Goal: Transaction & Acquisition: Purchase product/service

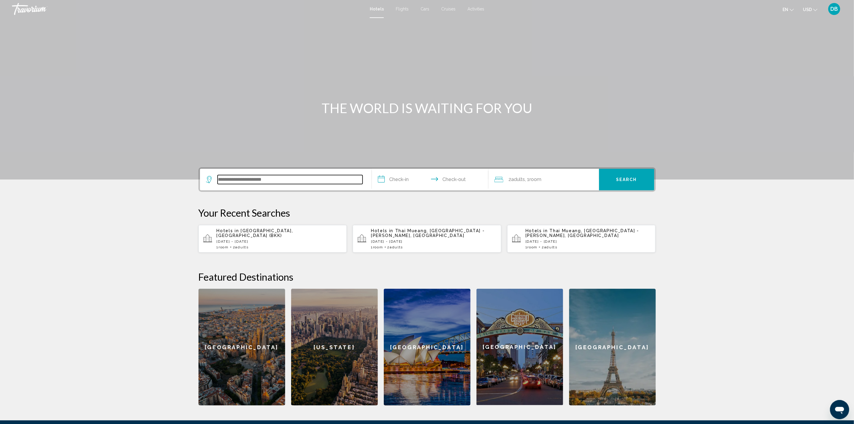
click at [291, 175] on input "Search widget" at bounding box center [290, 179] width 145 height 9
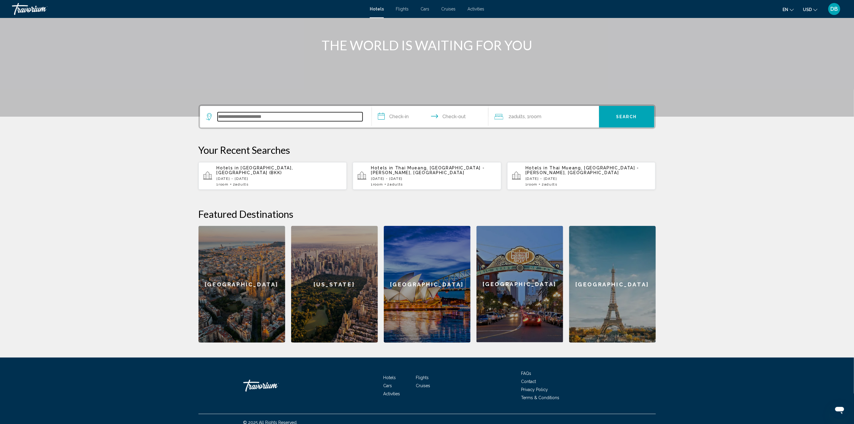
scroll to position [69, 0]
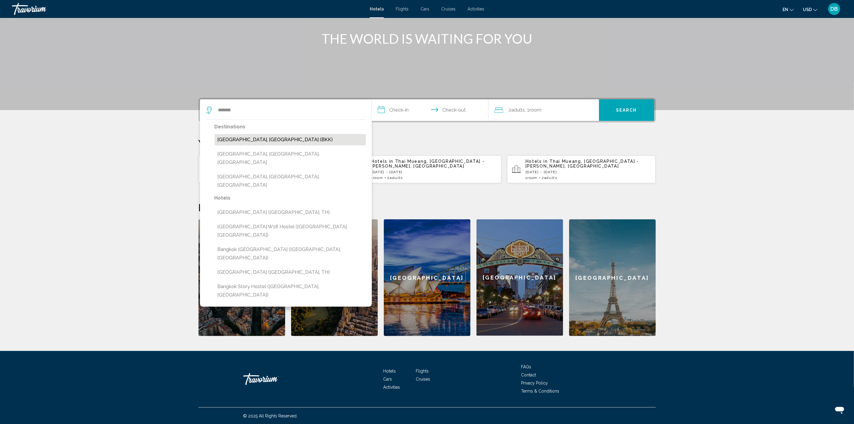
click at [255, 140] on button "[GEOGRAPHIC_DATA], [GEOGRAPHIC_DATA] (BKK)" at bounding box center [290, 139] width 151 height 11
type input "**********"
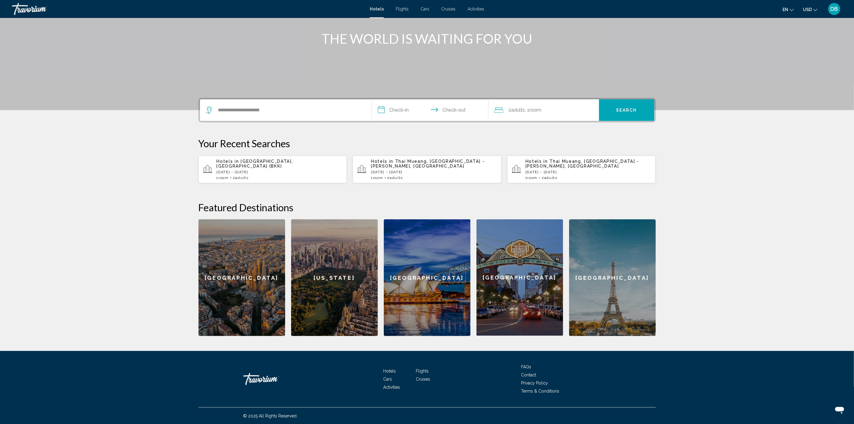
click at [395, 109] on input "**********" at bounding box center [431, 110] width 119 height 23
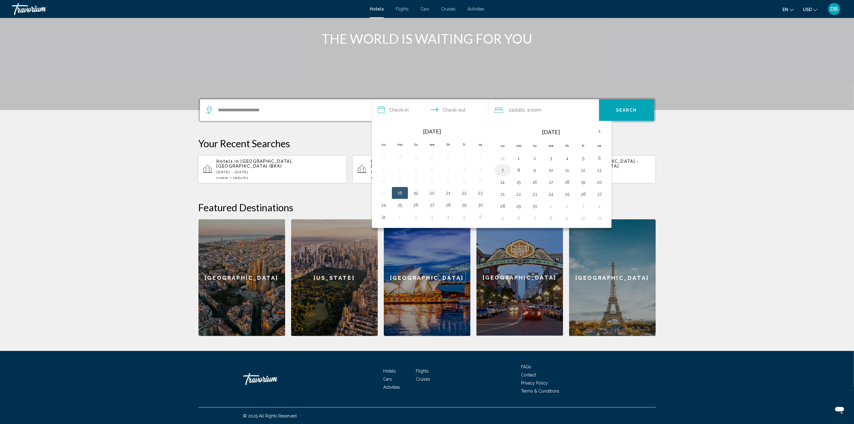
click at [503, 171] on button "7" at bounding box center [503, 170] width 10 height 8
click at [536, 169] on button "9" at bounding box center [535, 170] width 10 height 8
type input "**********"
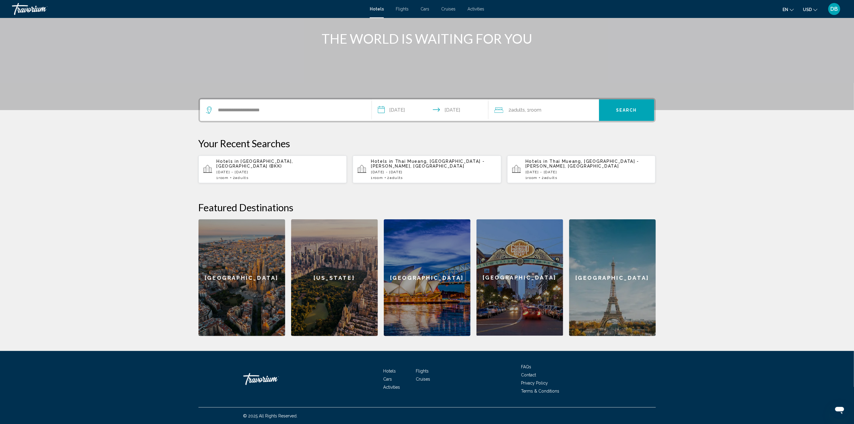
click at [619, 109] on span "Search" at bounding box center [626, 110] width 21 height 5
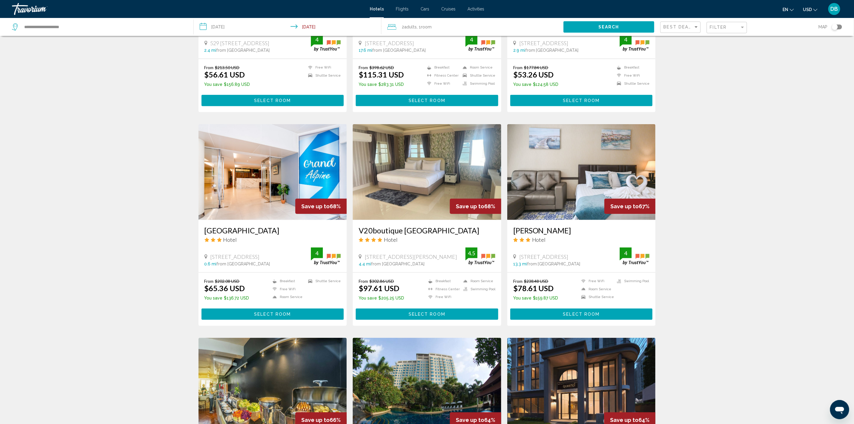
scroll to position [135, 0]
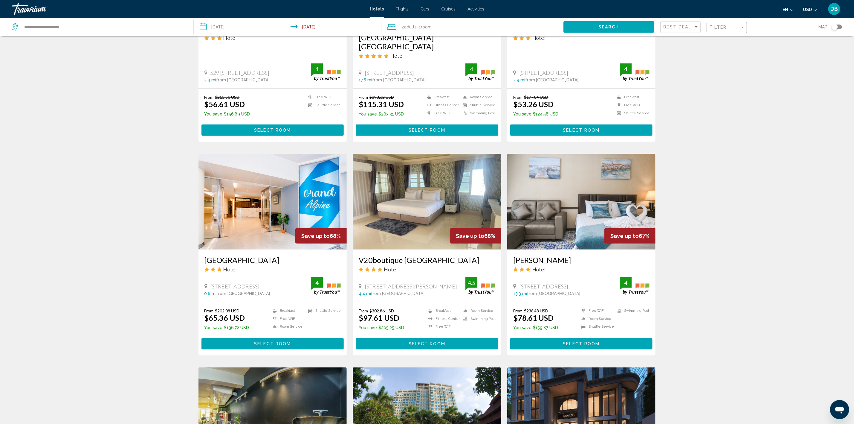
click at [430, 338] on button "Select Room" at bounding box center [427, 343] width 143 height 11
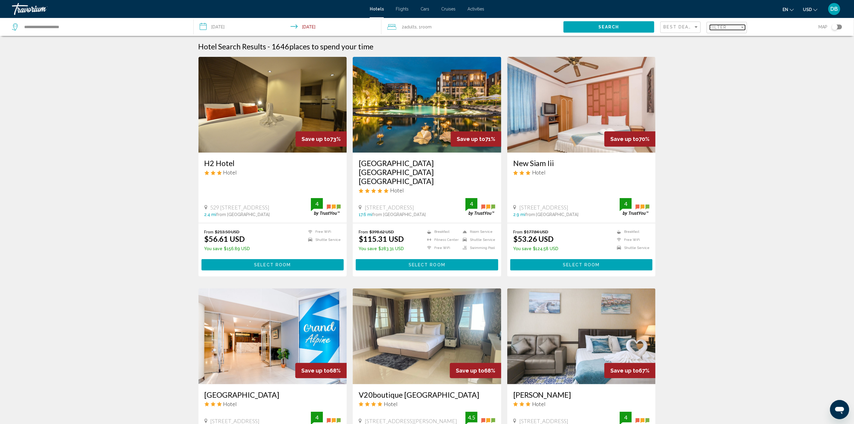
click at [717, 30] on div "Filter" at bounding box center [725, 27] width 30 height 5
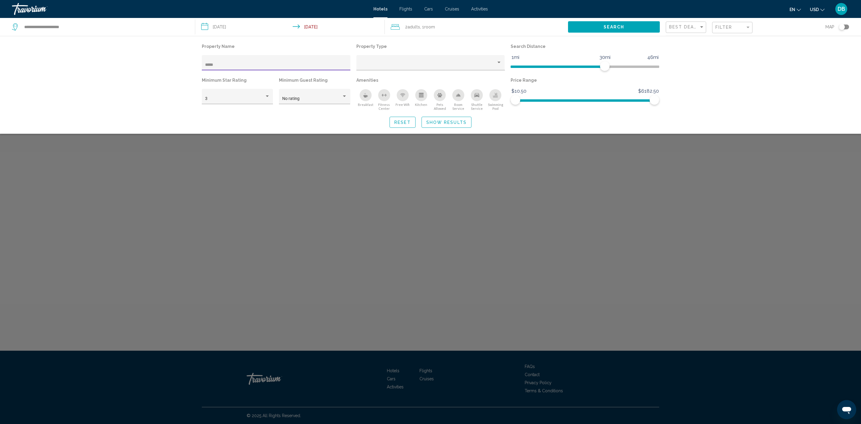
click at [202, 62] on div "*****" at bounding box center [276, 62] width 149 height 15
click at [207, 65] on input "*****" at bounding box center [276, 64] width 142 height 5
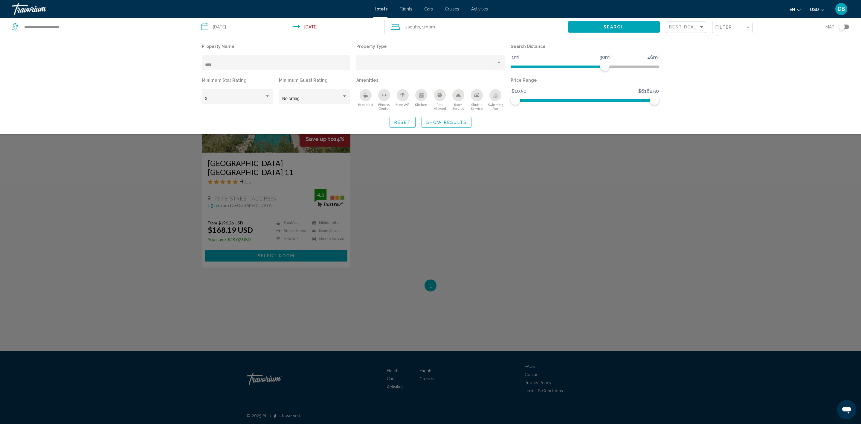
type input "****"
click at [440, 122] on span "Show Results" at bounding box center [446, 122] width 40 height 5
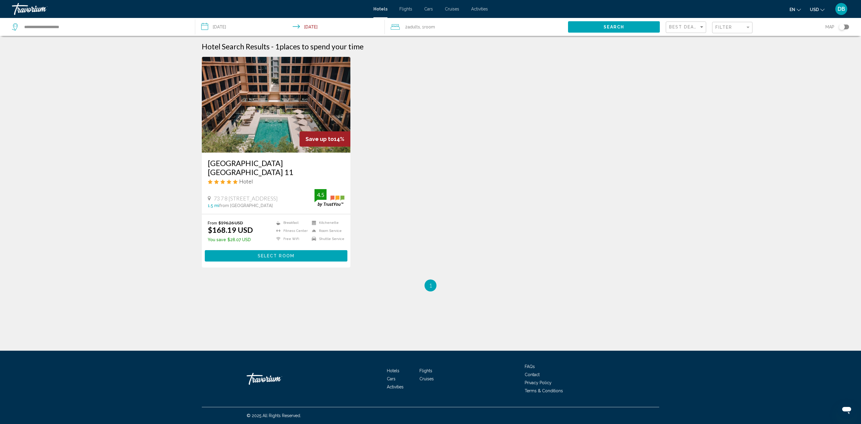
click at [269, 253] on span "Select Room" at bounding box center [276, 255] width 37 height 5
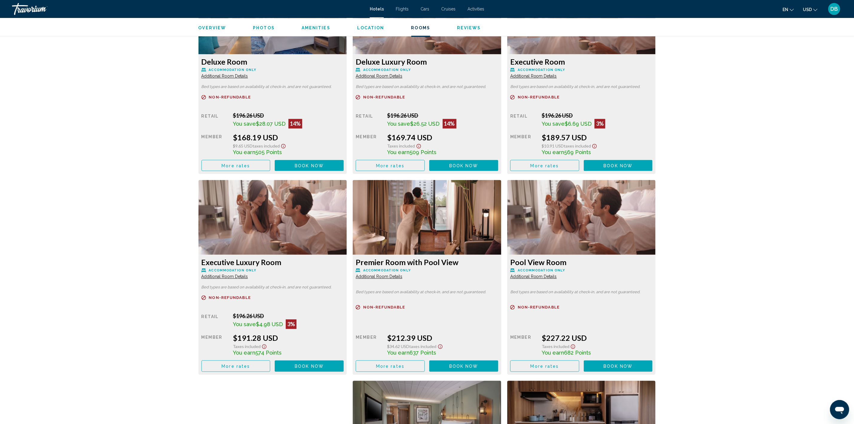
scroll to position [897, 0]
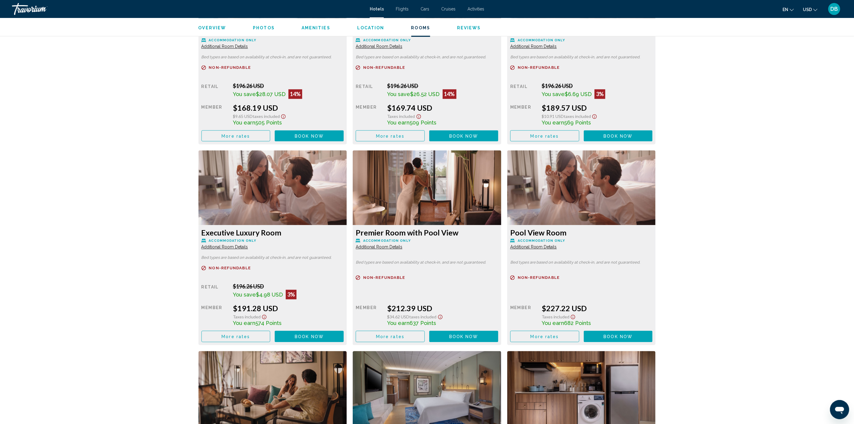
click at [255, 141] on button "More rates" at bounding box center [235, 135] width 69 height 11
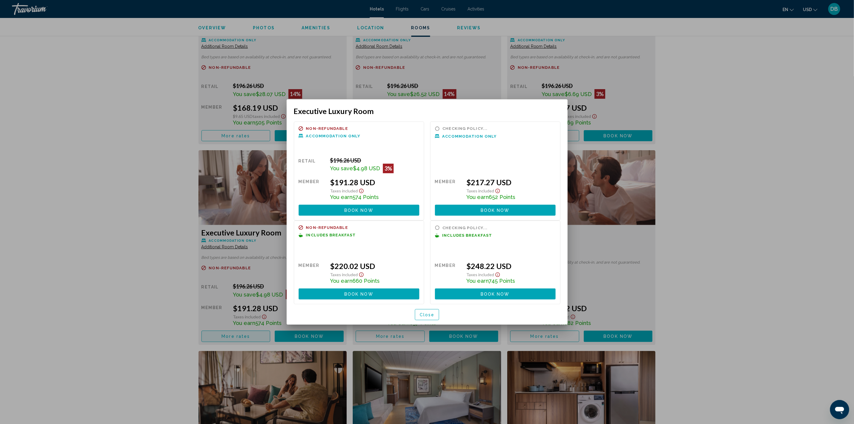
scroll to position [0, 0]
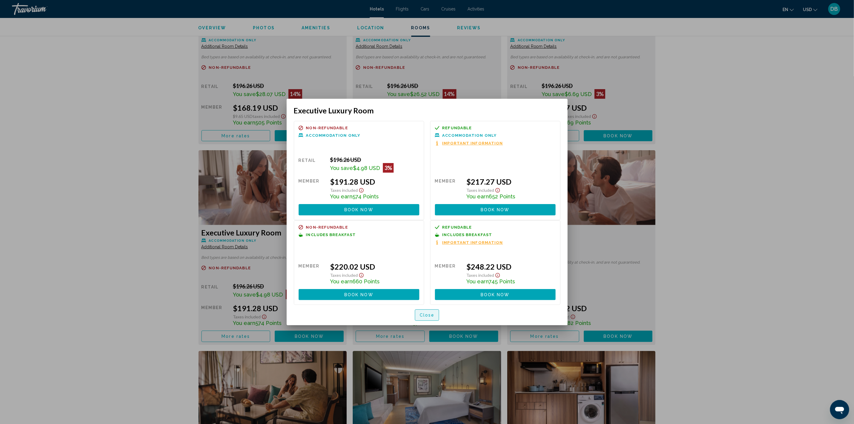
click at [424, 315] on span "Close" at bounding box center [427, 315] width 15 height 5
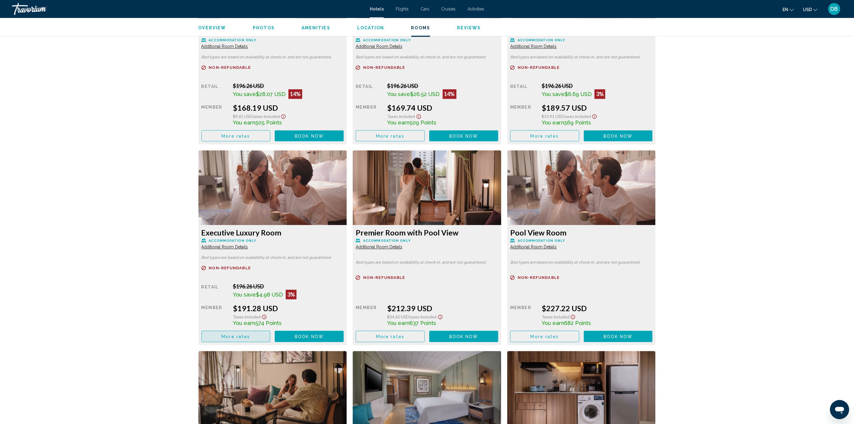
click at [233, 335] on span "More rates" at bounding box center [236, 336] width 28 height 5
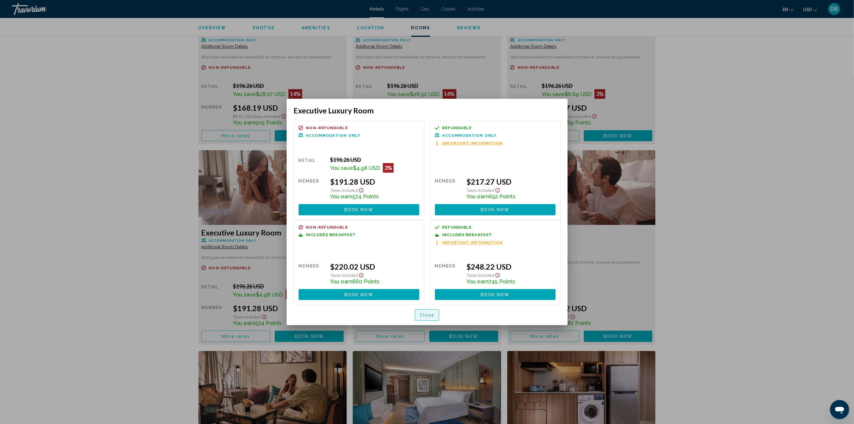
click at [432, 313] on span "Close" at bounding box center [427, 315] width 15 height 5
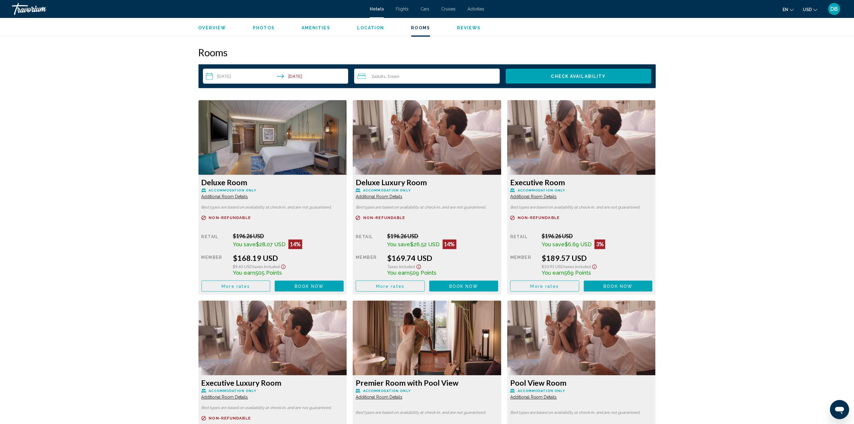
scroll to position [762, 0]
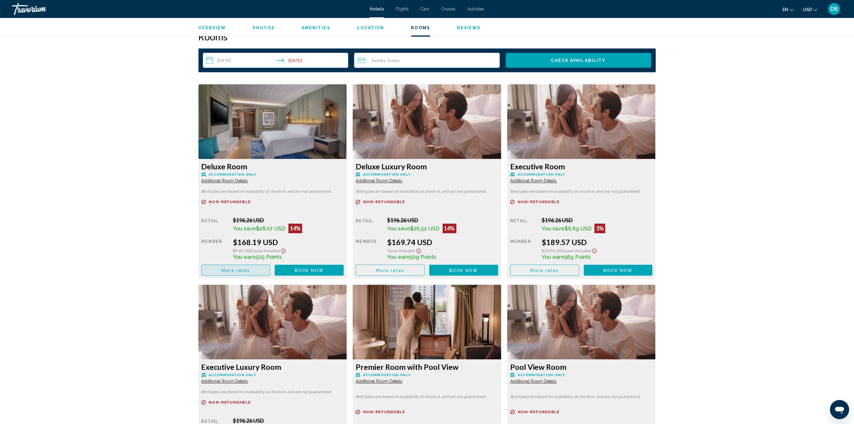
click at [231, 271] on span "More rates" at bounding box center [236, 270] width 28 height 5
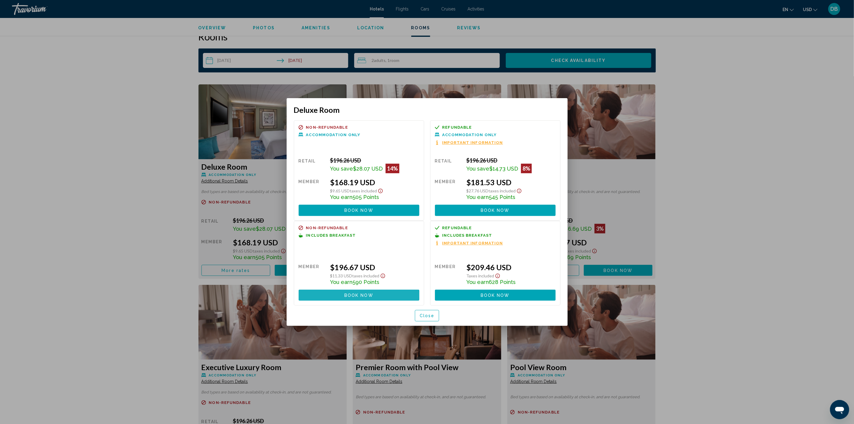
click at [354, 295] on span "Book now" at bounding box center [358, 295] width 29 height 5
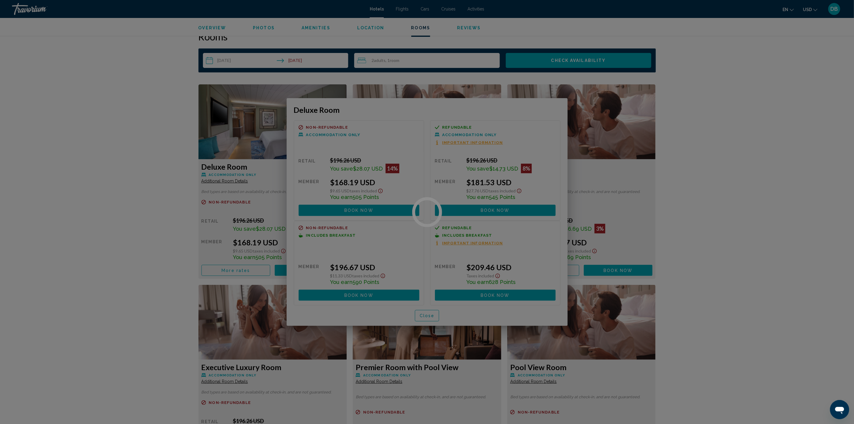
scroll to position [762, 0]
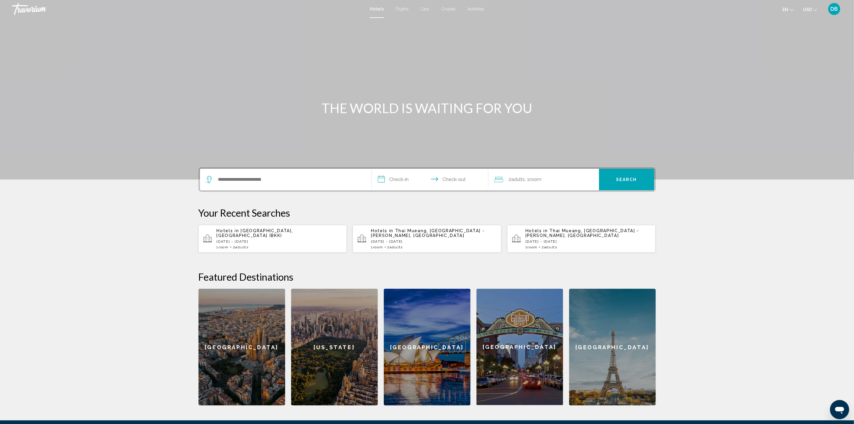
click at [274, 233] on span "Bangkok, Thailand (BKK)" at bounding box center [255, 233] width 77 height 10
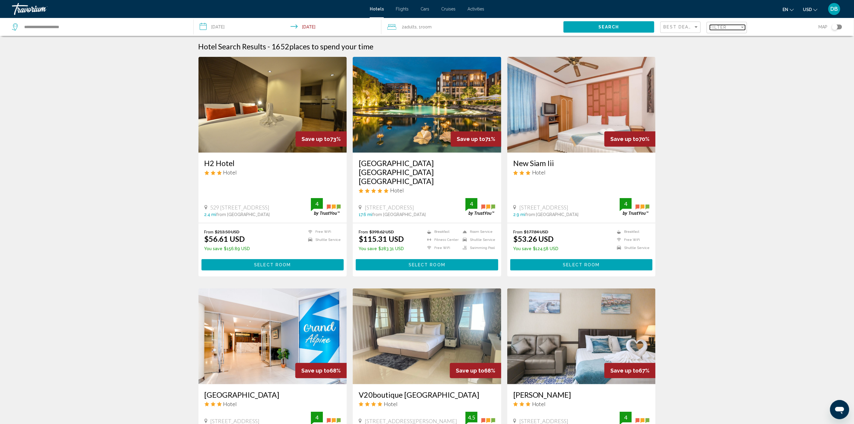
click at [732, 25] on div "Filter" at bounding box center [725, 27] width 30 height 5
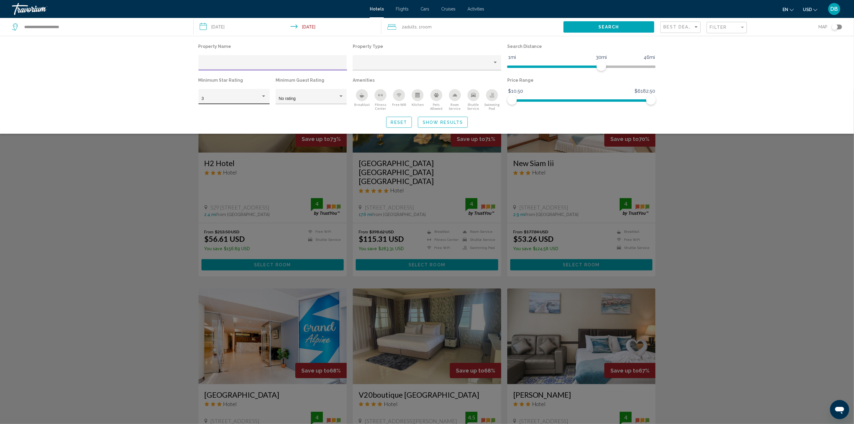
click at [267, 94] on div "3" at bounding box center [233, 96] width 71 height 15
click at [214, 120] on span "5" at bounding box center [233, 123] width 65 height 13
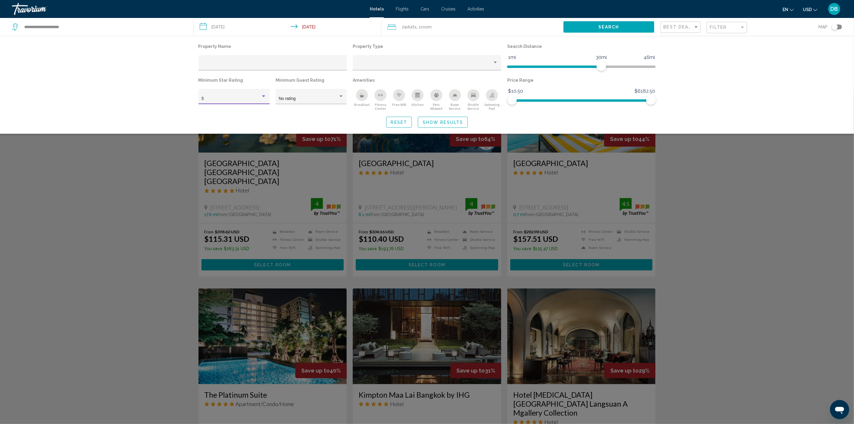
click at [448, 119] on button "Show Results" at bounding box center [443, 122] width 50 height 11
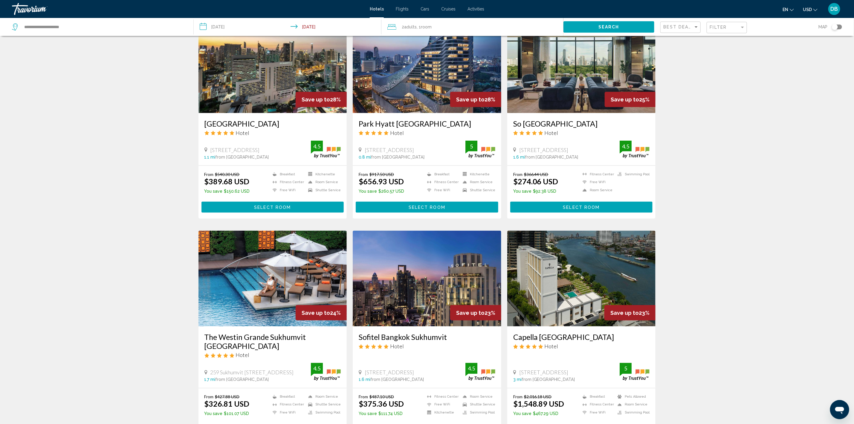
scroll to position [538, 0]
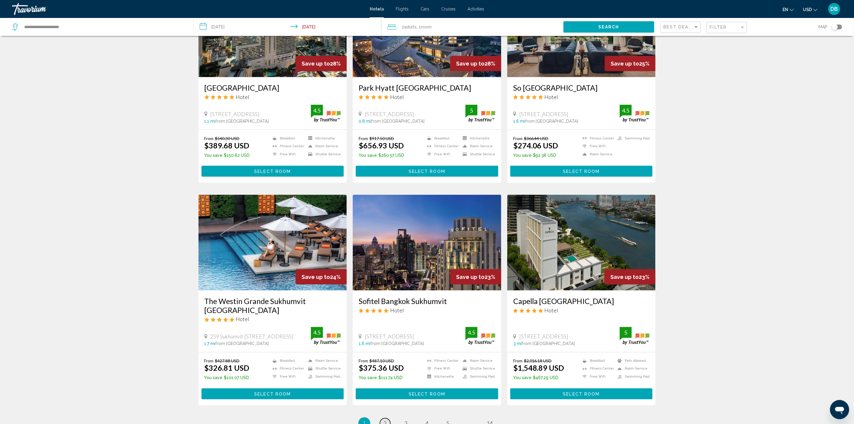
click at [384, 420] on span "2" at bounding box center [385, 423] width 3 height 7
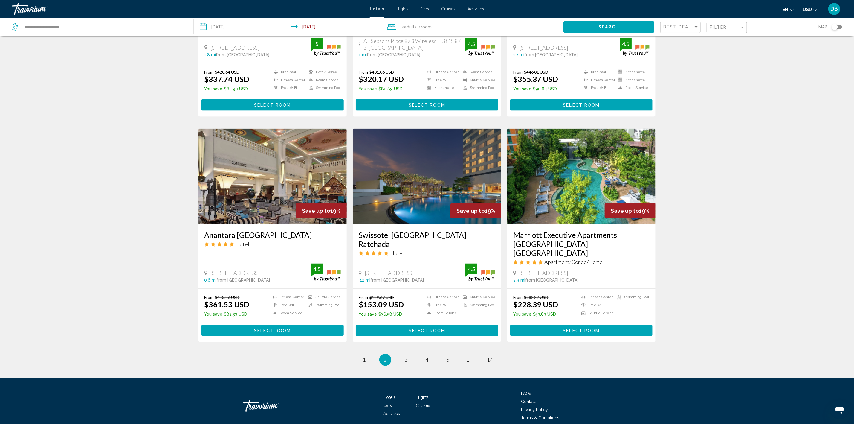
scroll to position [597, 0]
click at [407, 356] on span "3" at bounding box center [406, 359] width 3 height 7
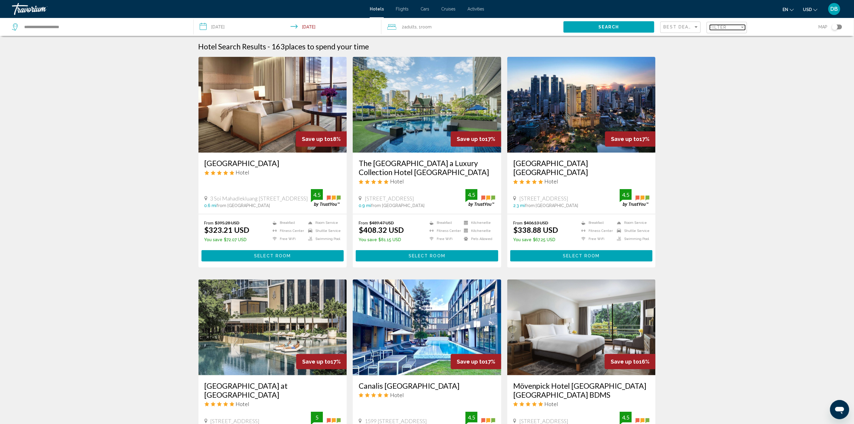
click at [722, 26] on span "Filter" at bounding box center [718, 27] width 17 height 5
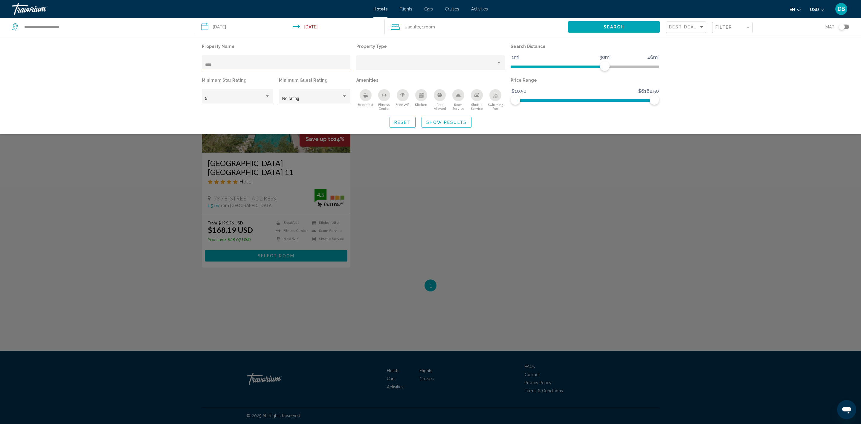
type input "****"
click at [457, 120] on span "Show Results" at bounding box center [446, 122] width 40 height 5
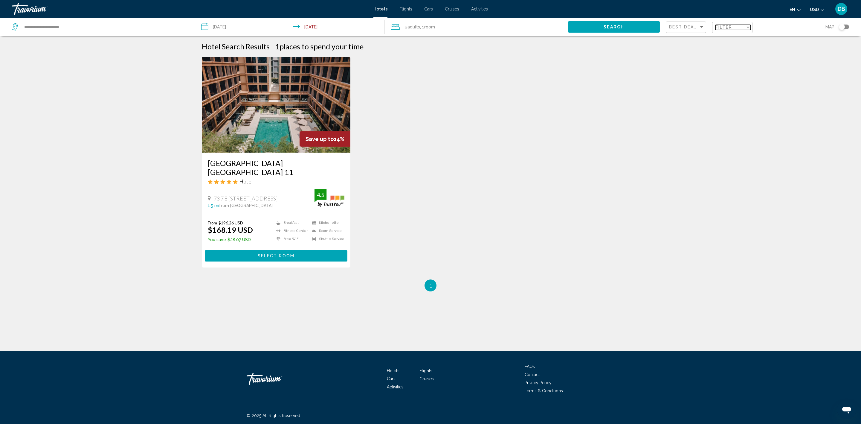
click at [723, 26] on span "Filter" at bounding box center [723, 27] width 17 height 5
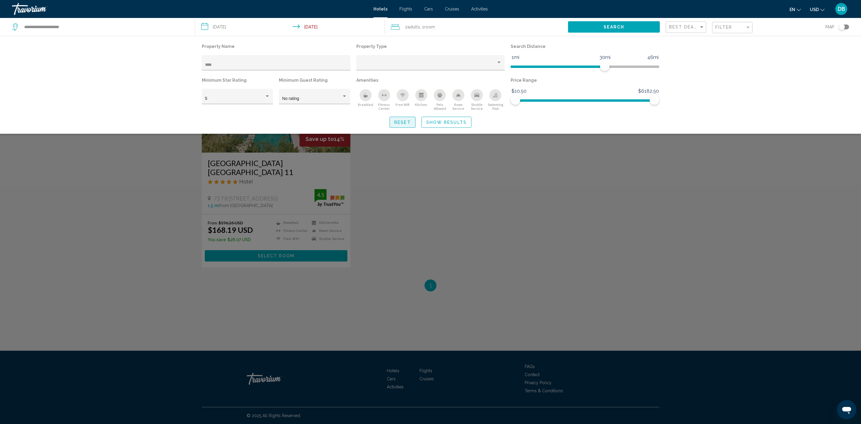
click at [402, 120] on span "Reset" at bounding box center [402, 122] width 16 height 5
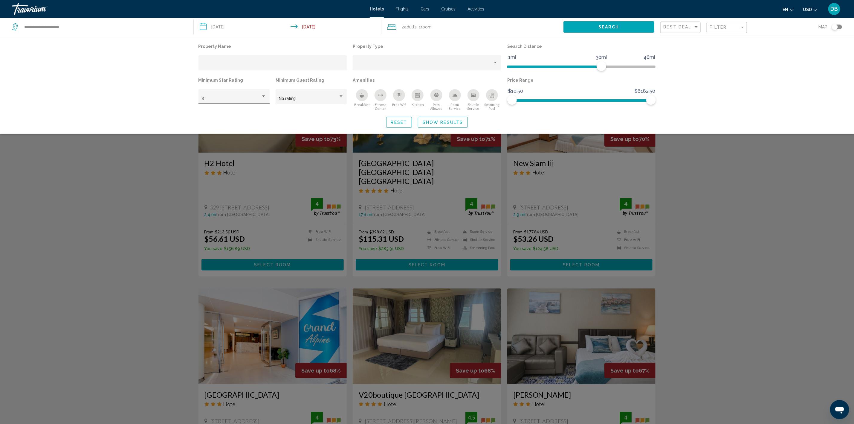
click at [268, 94] on div "3" at bounding box center [233, 96] width 71 height 15
click at [215, 120] on span "5" at bounding box center [233, 123] width 65 height 13
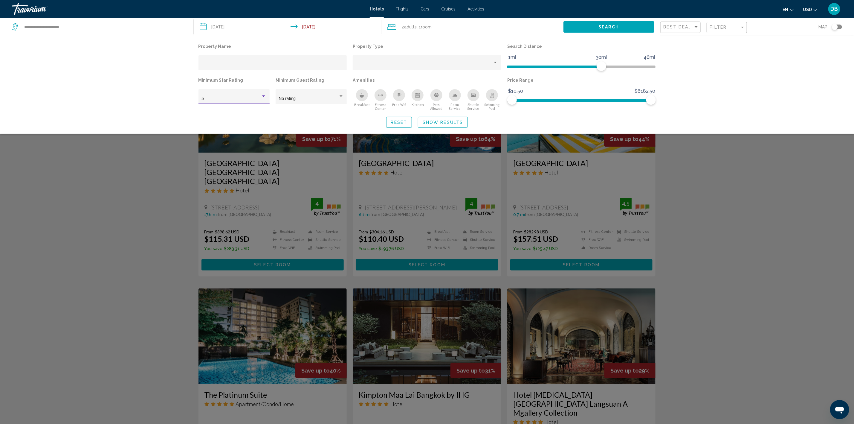
click at [443, 120] on span "Show Results" at bounding box center [443, 122] width 40 height 5
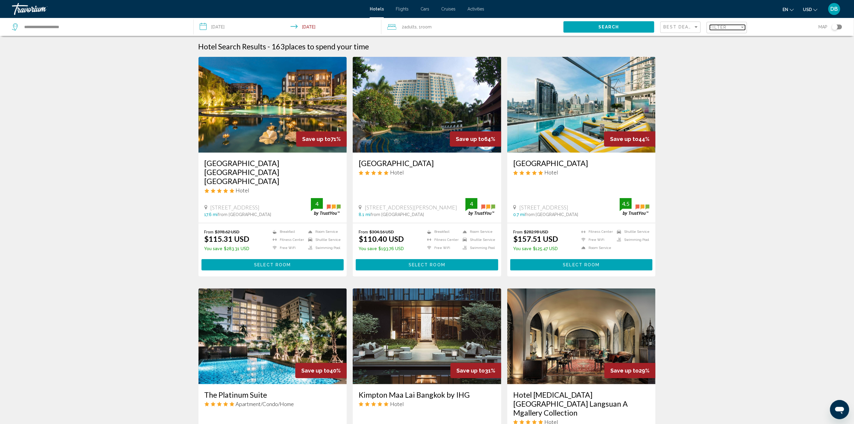
click at [730, 27] on div "Filter" at bounding box center [725, 27] width 30 height 5
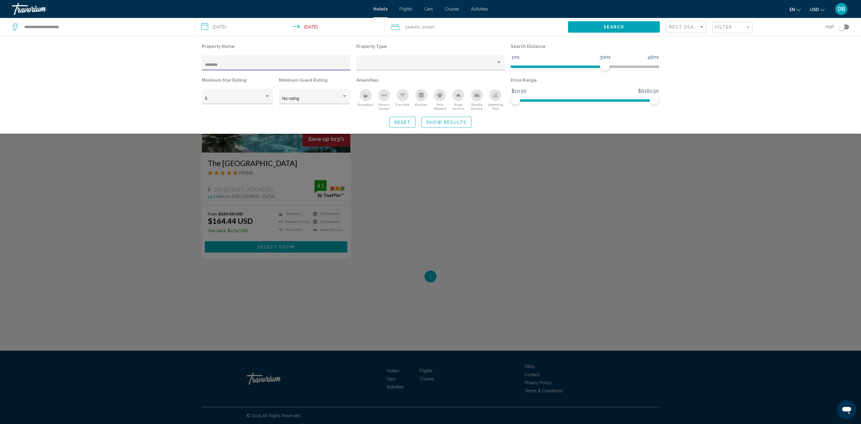
type input "********"
click at [447, 122] on span "Show Results" at bounding box center [446, 122] width 40 height 5
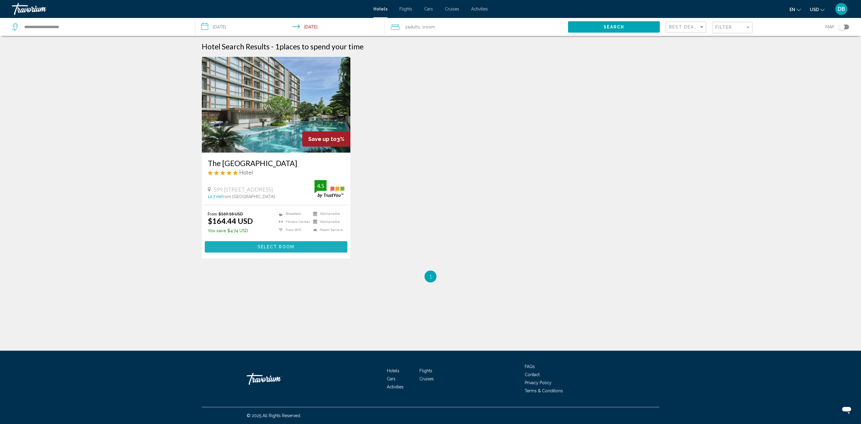
click at [269, 244] on span "Select Room" at bounding box center [276, 246] width 37 height 5
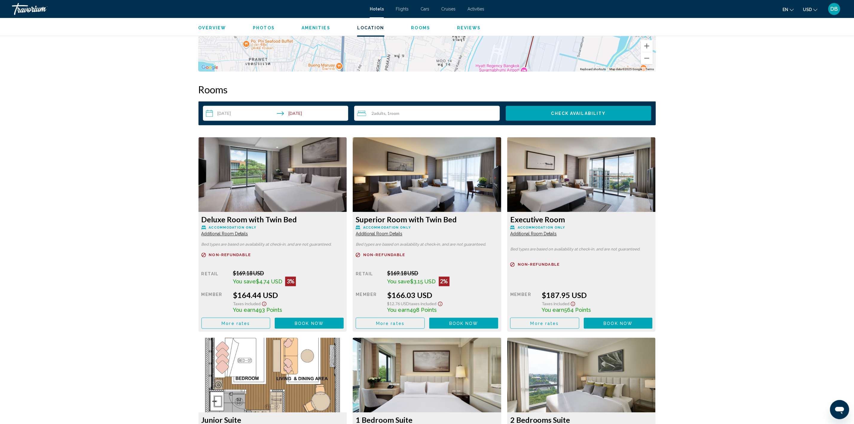
scroll to position [676, 0]
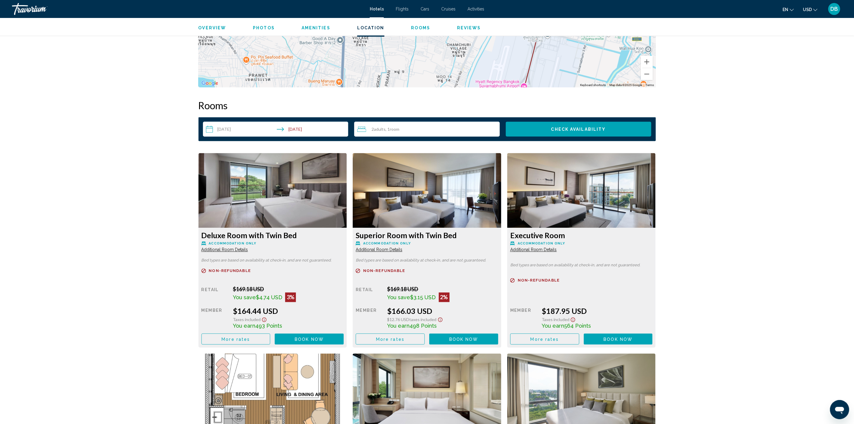
click at [250, 337] on span "More rates" at bounding box center [236, 339] width 28 height 5
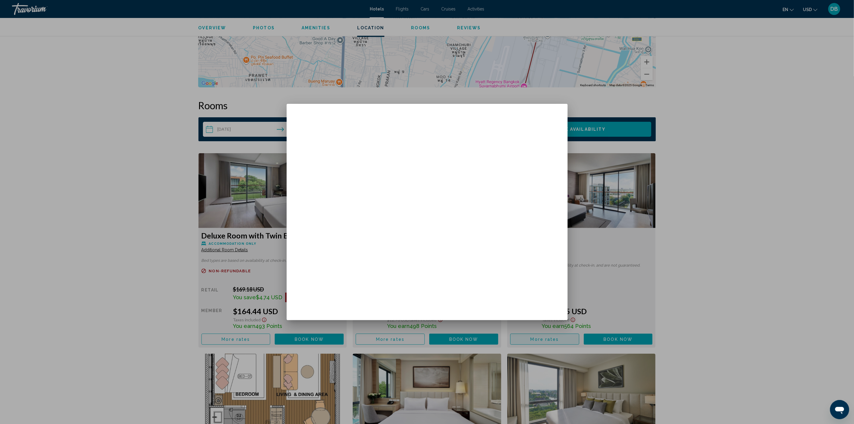
scroll to position [0, 0]
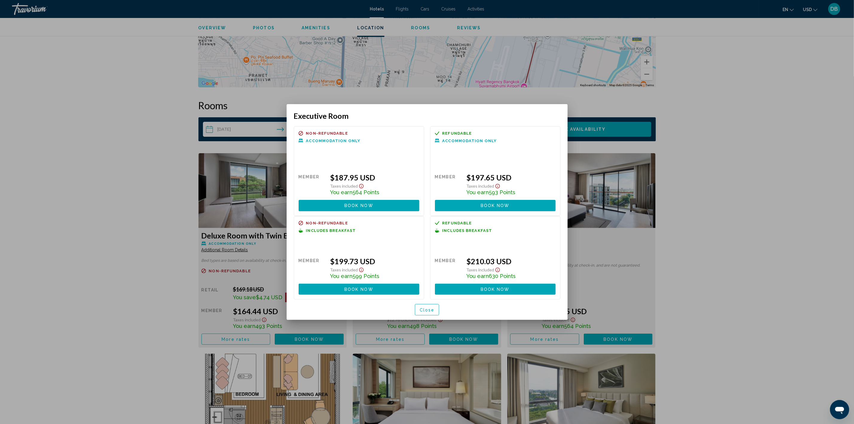
click at [345, 287] on span "Book now" at bounding box center [358, 289] width 29 height 5
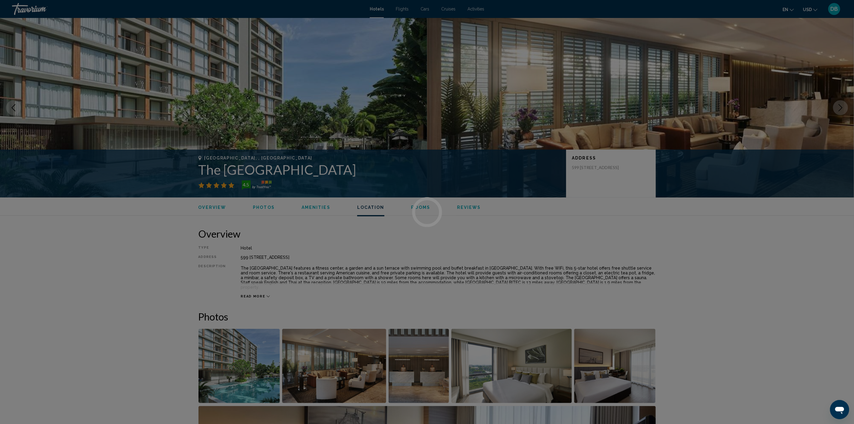
scroll to position [676, 0]
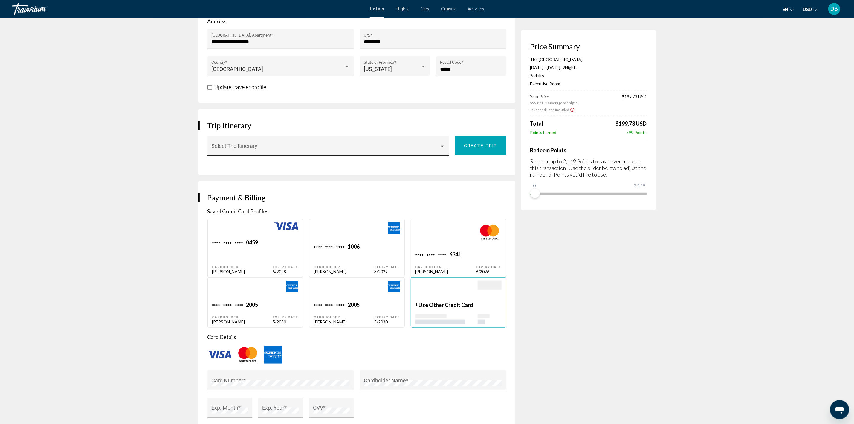
scroll to position [314, 0]
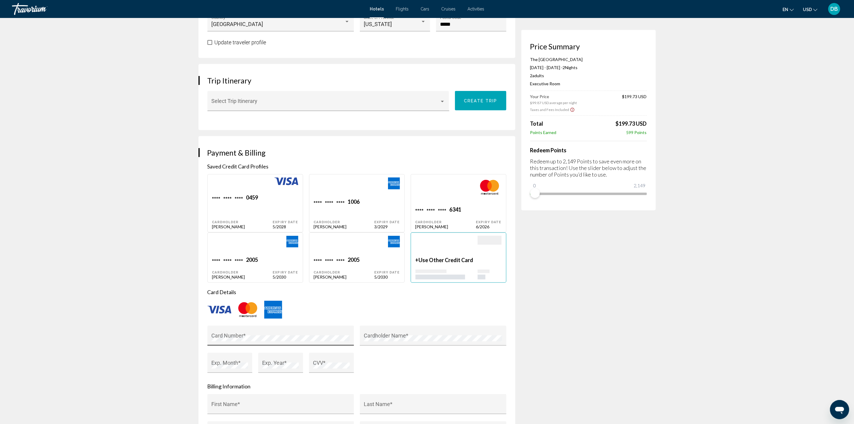
click at [265, 335] on div "Card Number *" at bounding box center [280, 337] width 138 height 16
click at [430, 332] on div "Cardholder Name *" at bounding box center [433, 337] width 138 height 16
click at [277, 360] on div "Exp. Year *" at bounding box center [280, 364] width 37 height 16
click at [330, 359] on div "CVV *" at bounding box center [331, 364] width 37 height 16
click at [282, 403] on div "First Name *" at bounding box center [280, 406] width 138 height 16
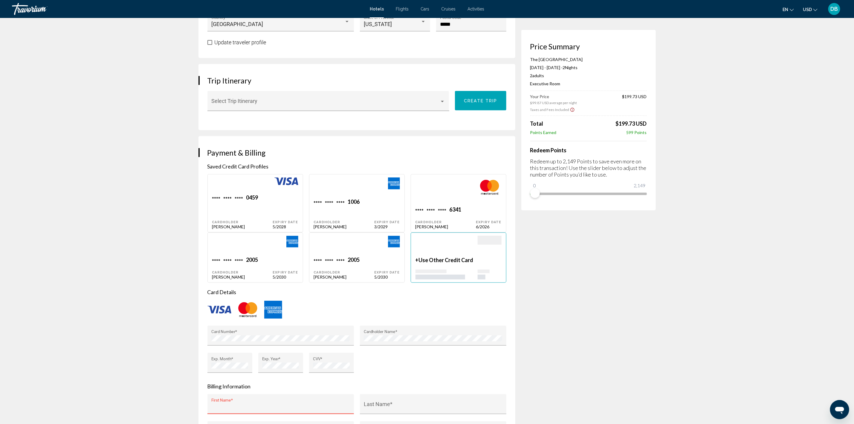
click at [248, 405] on input "First Name *" at bounding box center [280, 407] width 138 height 6
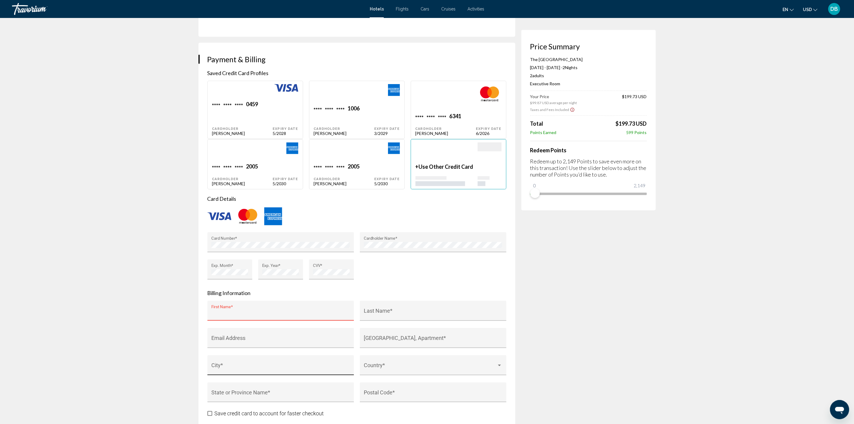
scroll to position [448, 0]
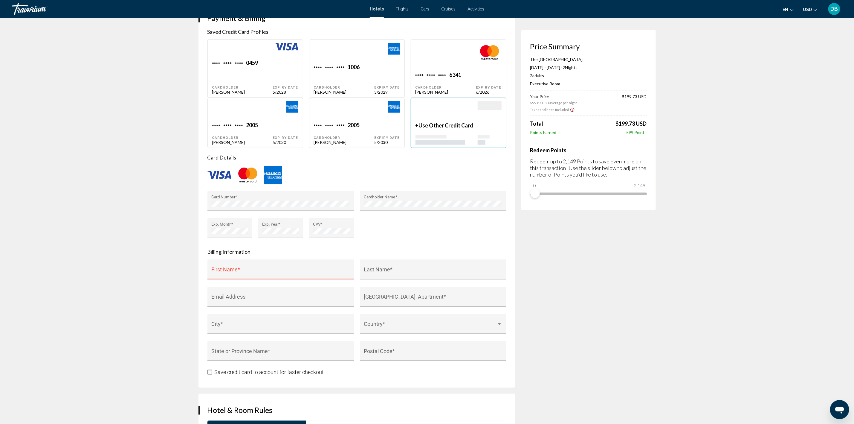
click at [242, 265] on div "First Name *" at bounding box center [280, 271] width 138 height 16
type input "*******"
type input "*****"
type input "**********"
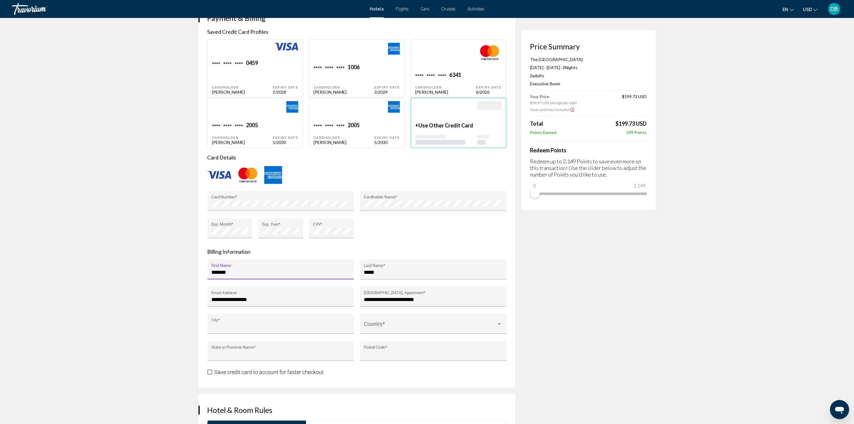
type input "********"
type input "**"
type input "*****"
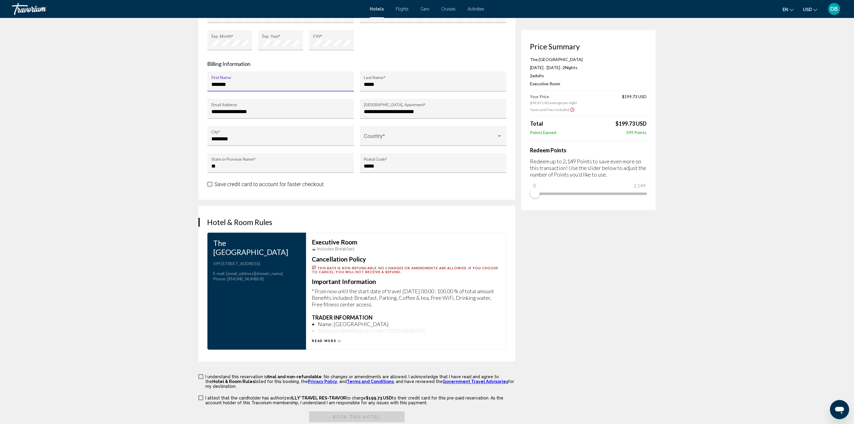
scroll to position [673, 0]
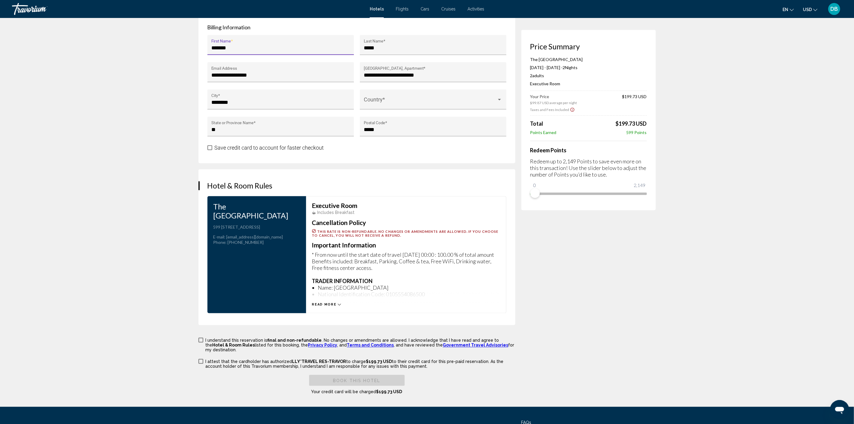
click at [199, 343] on label "I understand this reservation is final and non-refundable . No changes or amend…" at bounding box center [356, 344] width 317 height 15
click at [199, 359] on span "Main content" at bounding box center [200, 361] width 5 height 5
click at [346, 378] on span "Book this hotel" at bounding box center [357, 380] width 48 height 5
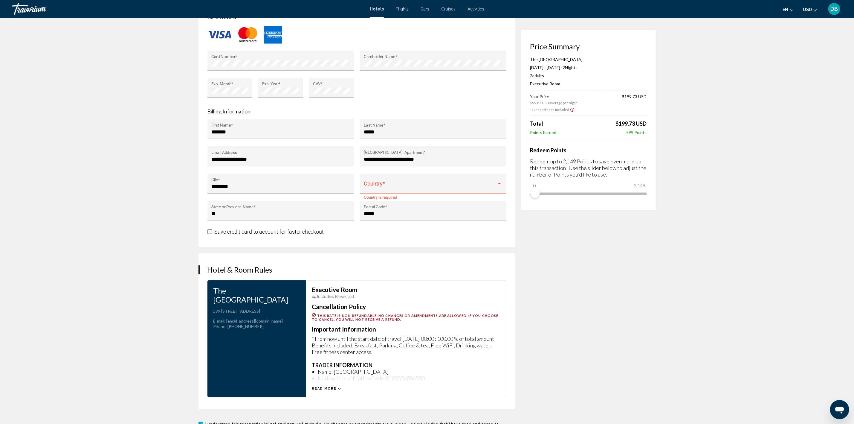
scroll to position [546, 0]
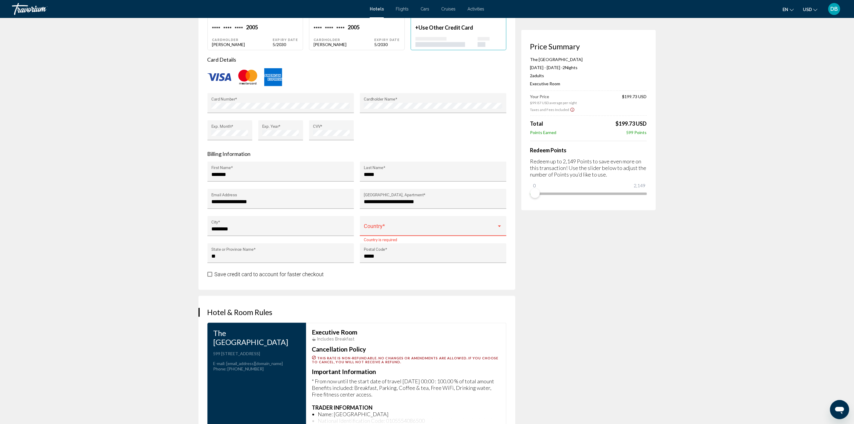
click at [406, 227] on span "Main content" at bounding box center [430, 229] width 133 height 6
click at [404, 226] on span "[GEOGRAPHIC_DATA]" at bounding box center [433, 227] width 138 height 16
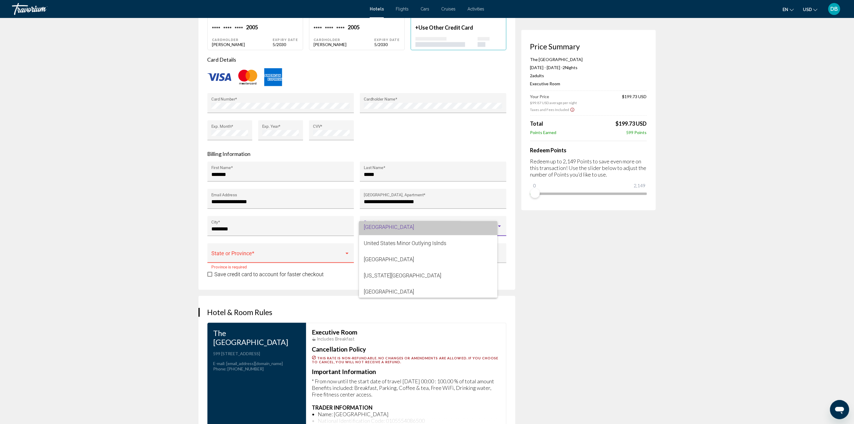
scroll to position [3906, 0]
click at [349, 254] on div "Main content" at bounding box center [346, 253] width 5 height 5
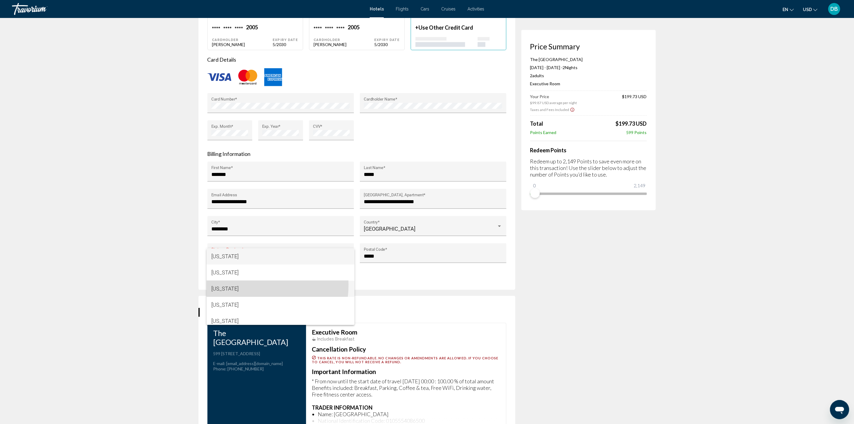
click at [245, 285] on span "[US_STATE]" at bounding box center [280, 288] width 138 height 16
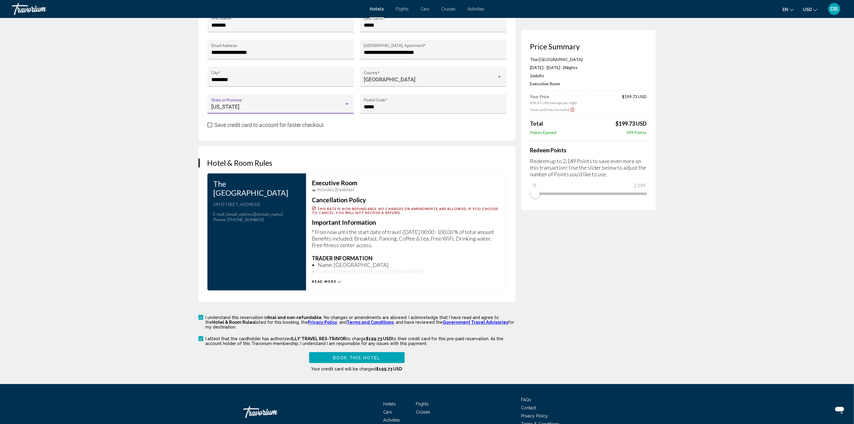
scroll to position [726, 0]
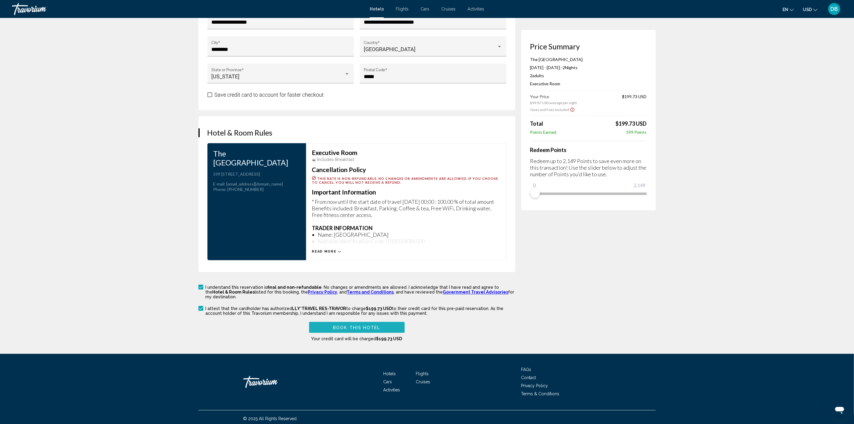
click at [342, 325] on span "Book this hotel" at bounding box center [357, 327] width 48 height 5
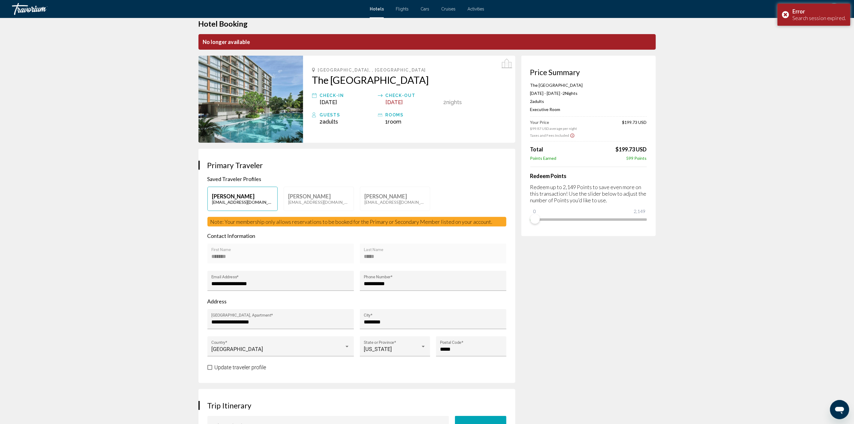
scroll to position [0, 0]
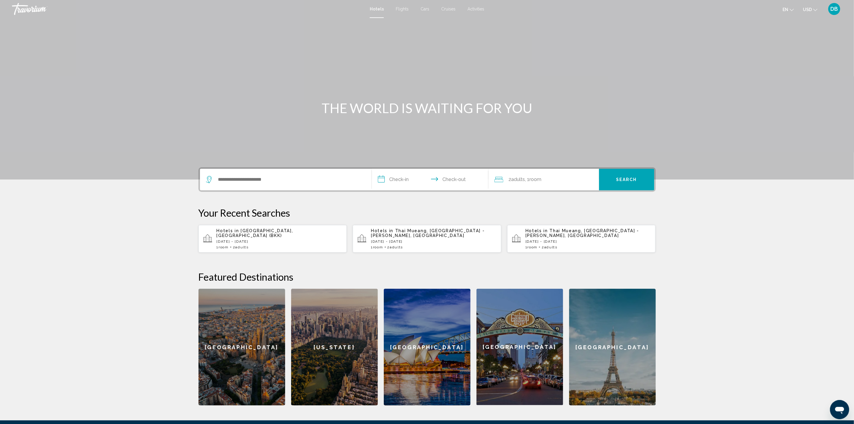
click at [255, 233] on span "[GEOGRAPHIC_DATA], [GEOGRAPHIC_DATA] (BKK)" at bounding box center [255, 233] width 77 height 10
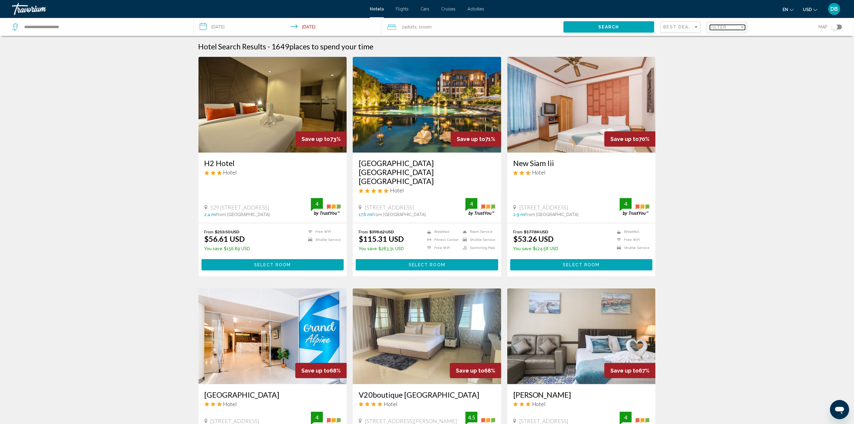
click at [719, 25] on span "Filter" at bounding box center [718, 27] width 17 height 5
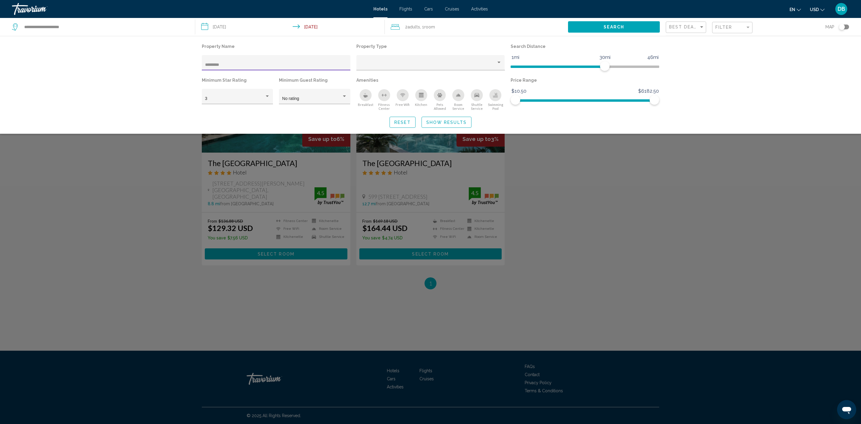
type input "*********"
click at [451, 120] on span "Show Results" at bounding box center [446, 122] width 40 height 5
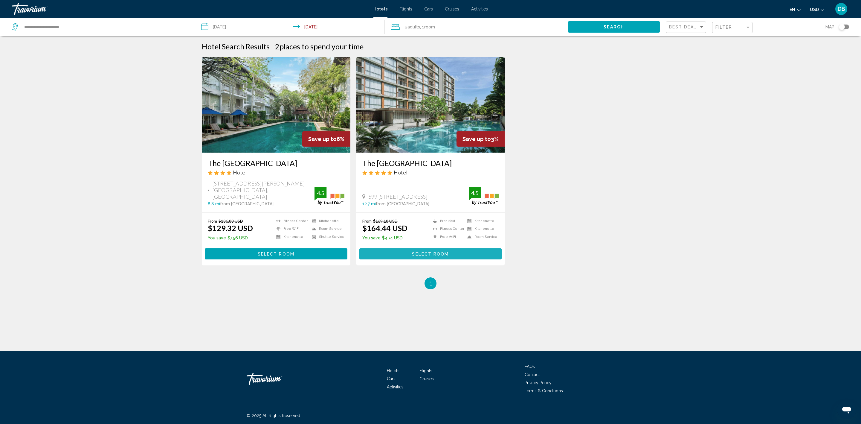
click at [430, 251] on span "Select Room" at bounding box center [430, 253] width 37 height 5
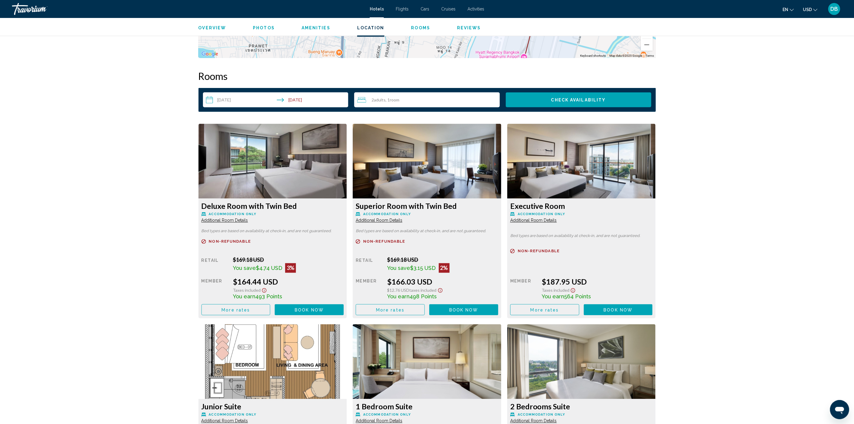
scroll to position [720, 0]
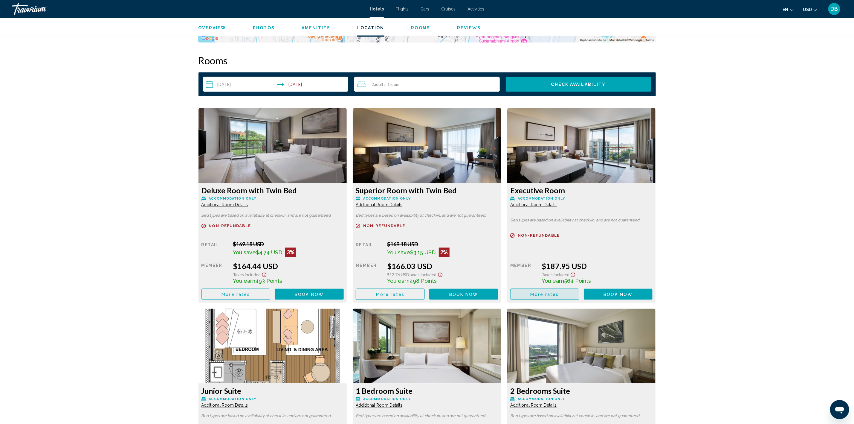
click at [532, 292] on span "More rates" at bounding box center [545, 294] width 28 height 5
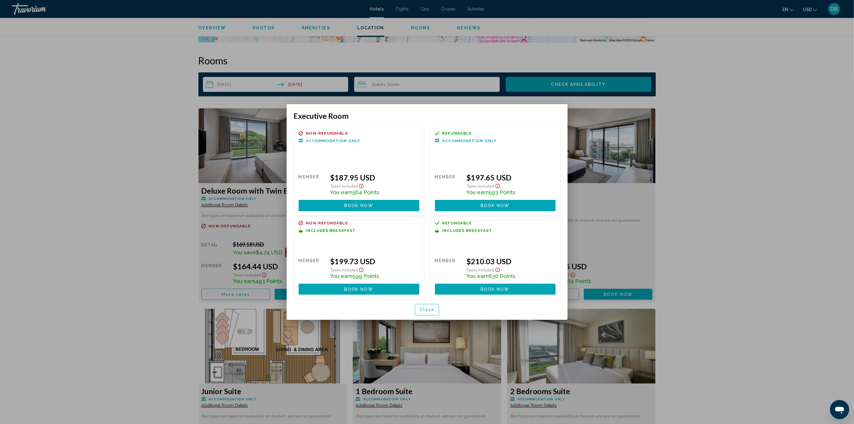
click at [355, 289] on span "Book now" at bounding box center [358, 289] width 29 height 5
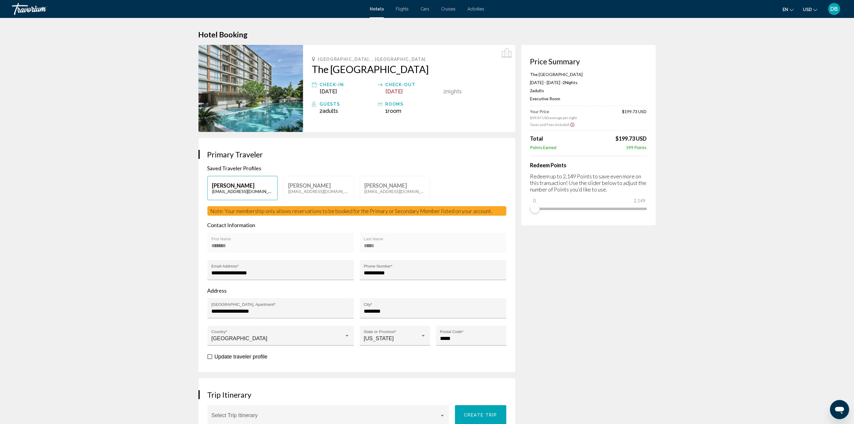
click at [376, 7] on span "Hotels" at bounding box center [377, 9] width 14 height 5
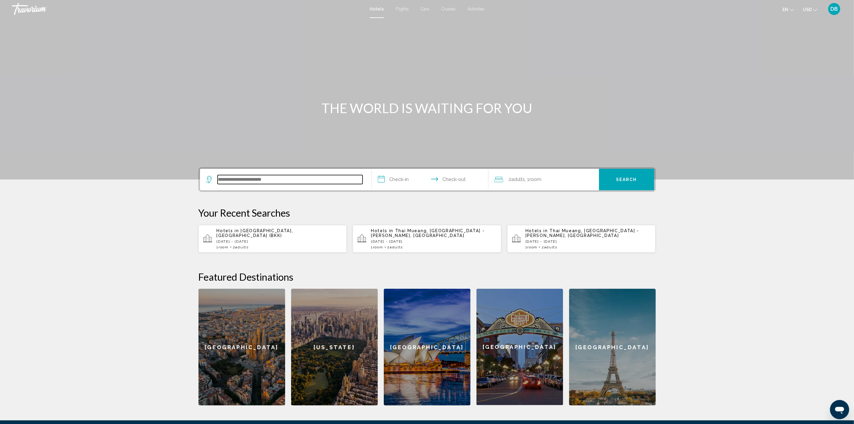
click at [311, 178] on input "Search widget" at bounding box center [290, 179] width 145 height 9
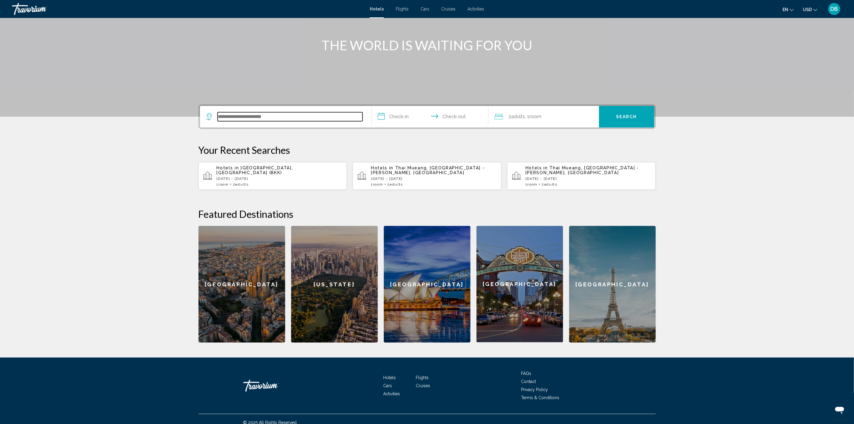
scroll to position [69, 0]
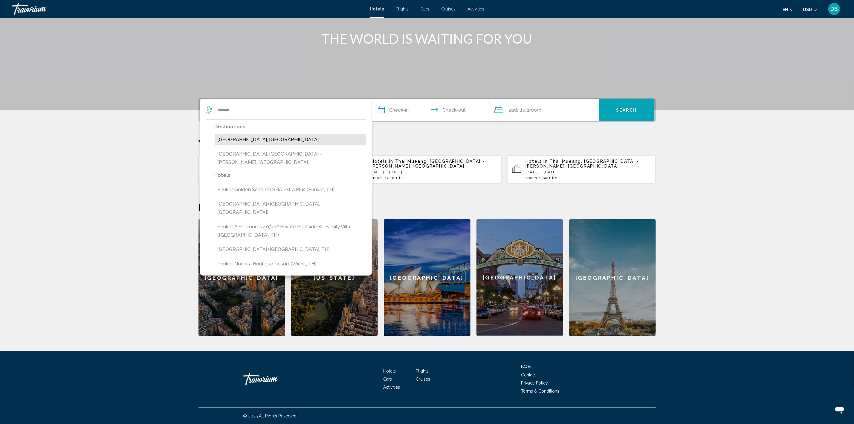
click at [256, 139] on button "[GEOGRAPHIC_DATA], [GEOGRAPHIC_DATA]" at bounding box center [290, 139] width 151 height 11
type input "**********"
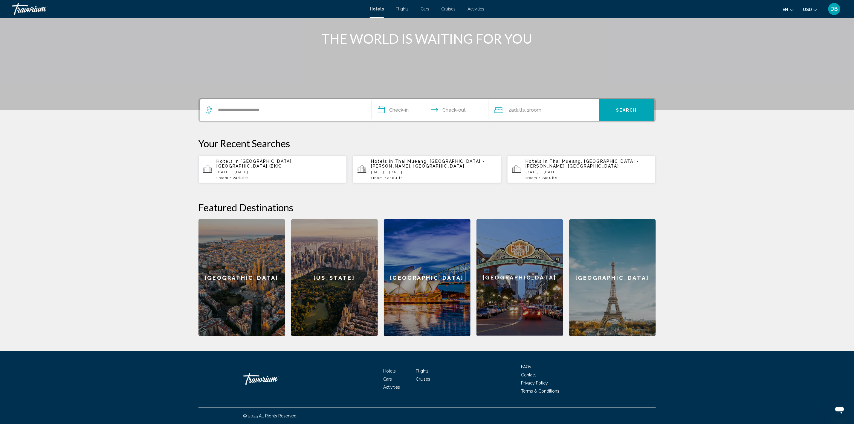
click at [401, 107] on input "**********" at bounding box center [431, 110] width 119 height 23
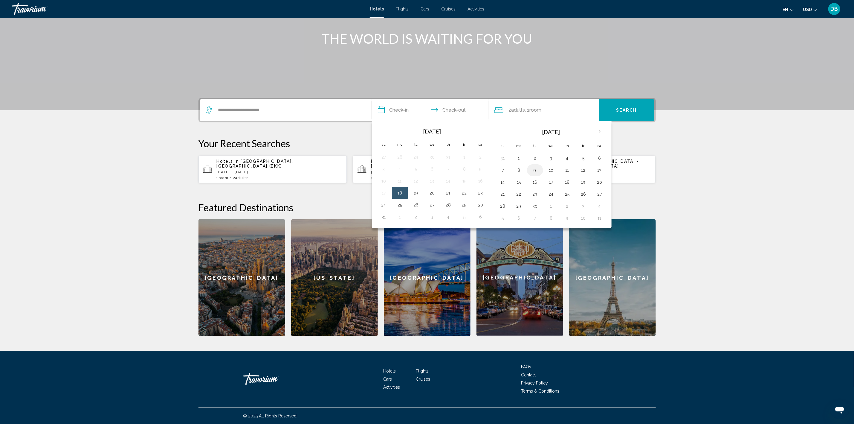
click at [537, 172] on button "9" at bounding box center [535, 170] width 10 height 8
click at [571, 169] on button "11" at bounding box center [568, 170] width 10 height 8
type input "**********"
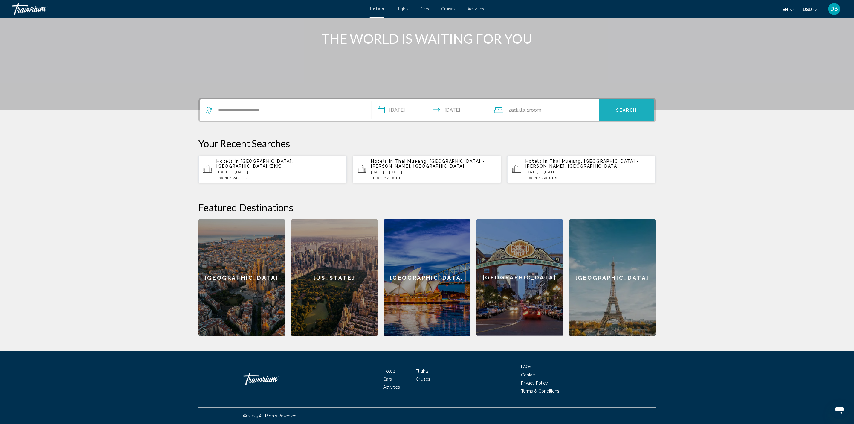
click at [624, 108] on span "Search" at bounding box center [626, 110] width 21 height 5
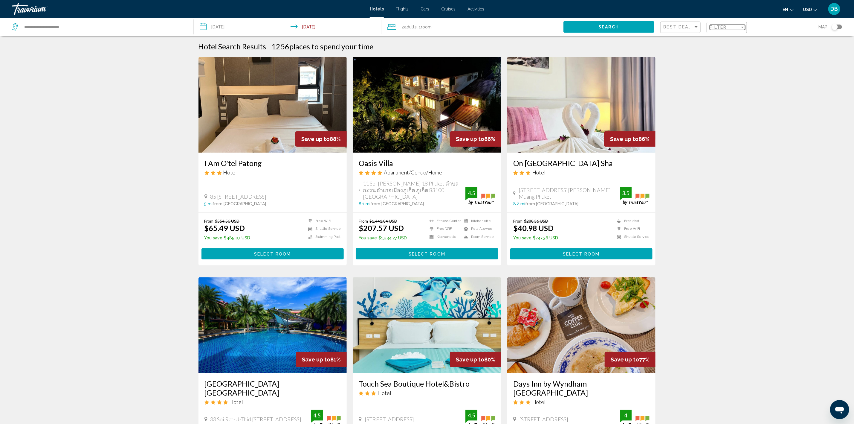
click at [720, 27] on span "Filter" at bounding box center [718, 27] width 17 height 5
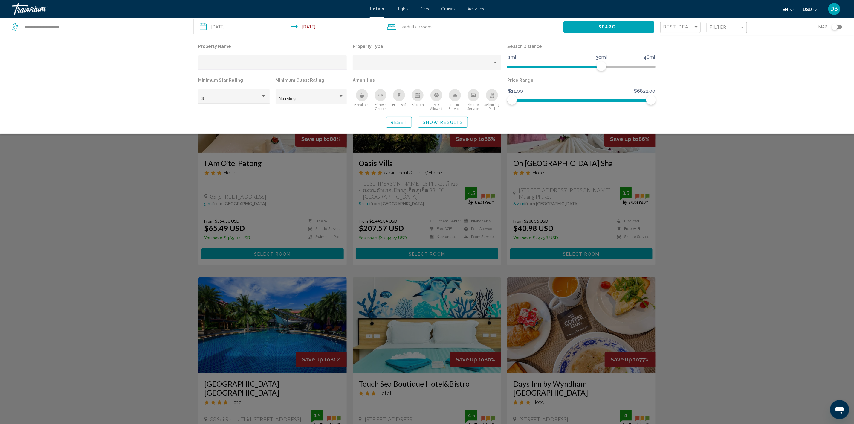
click at [264, 92] on div "3" at bounding box center [233, 98] width 65 height 12
click at [216, 112] on span "4" at bounding box center [233, 111] width 65 height 13
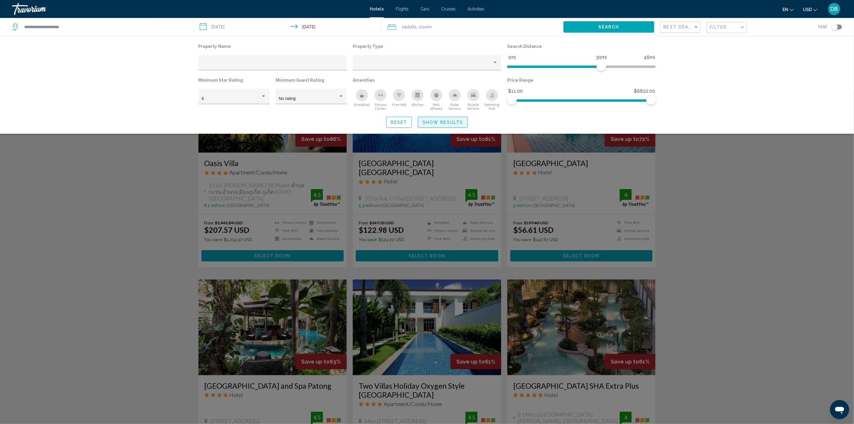
click at [439, 121] on span "Show Results" at bounding box center [443, 122] width 40 height 5
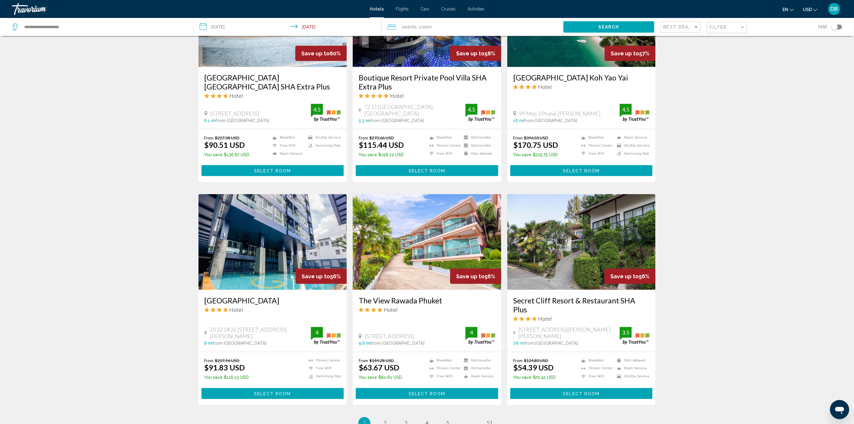
scroll to position [604, 0]
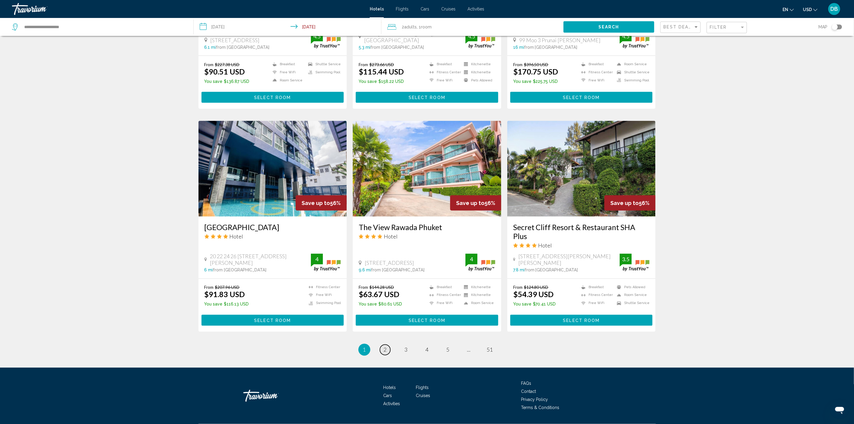
click at [387, 344] on link "page 2" at bounding box center [385, 349] width 10 height 10
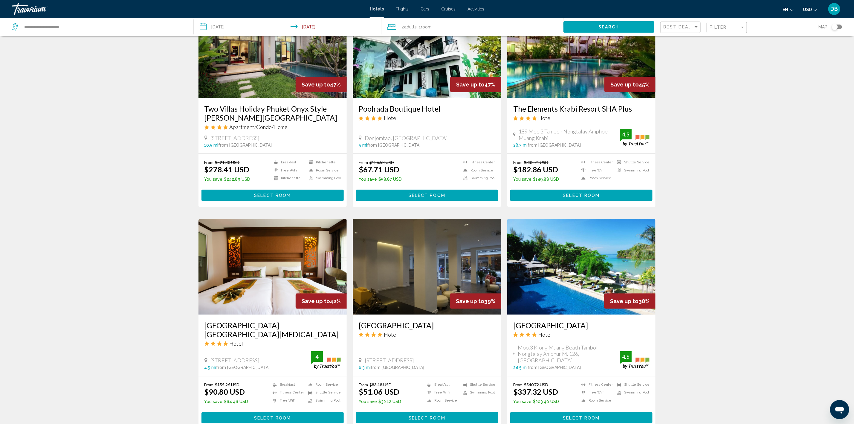
scroll to position [597, 0]
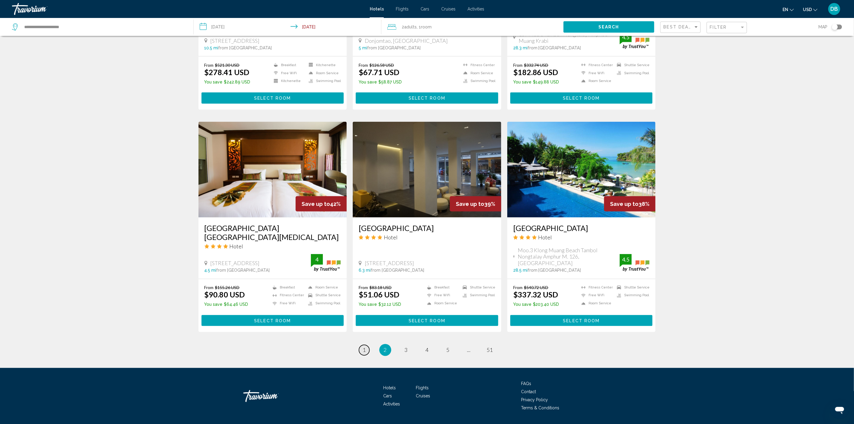
click at [366, 345] on link "page 1" at bounding box center [364, 350] width 10 height 10
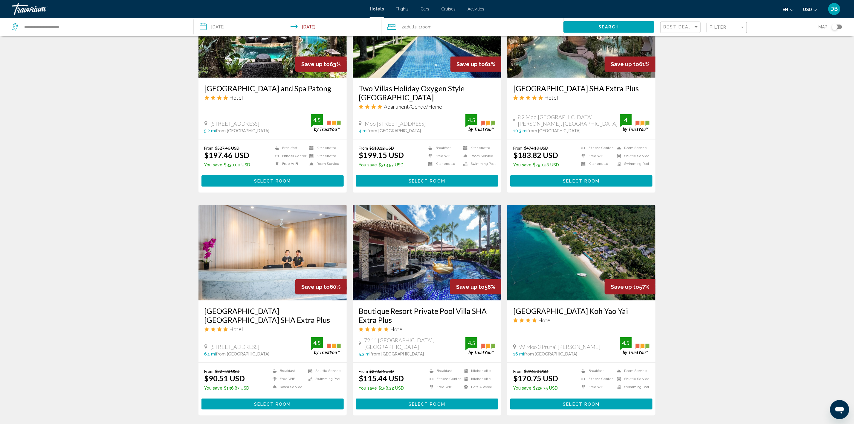
scroll to position [359, 0]
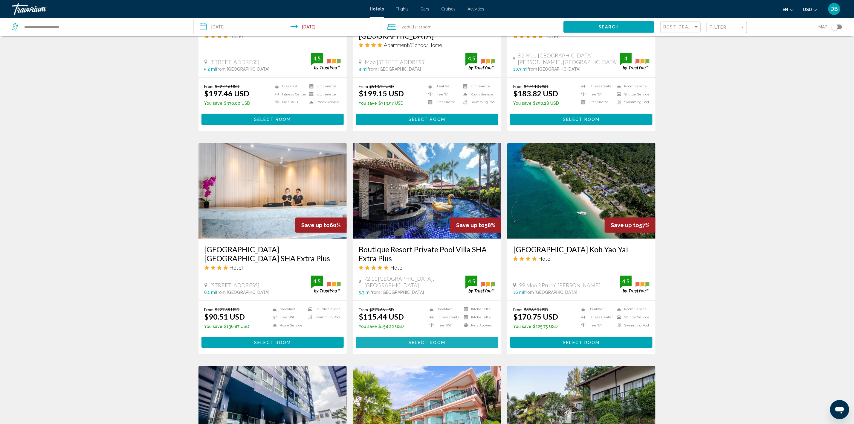
click at [423, 340] on span "Select Room" at bounding box center [427, 342] width 37 height 5
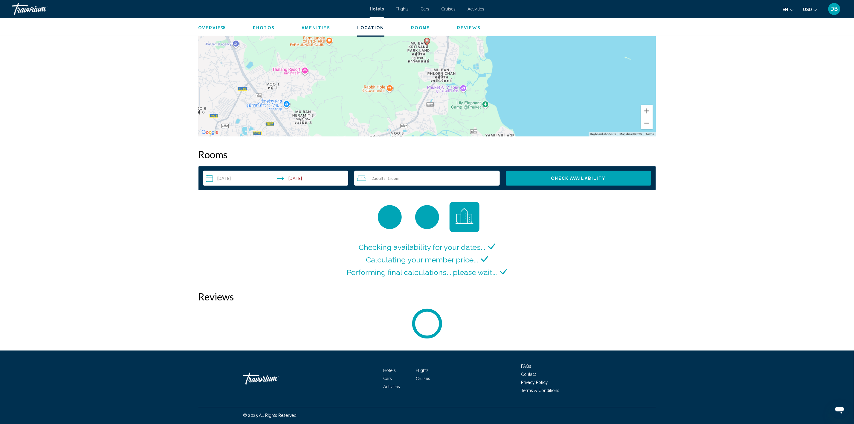
scroll to position [654, 0]
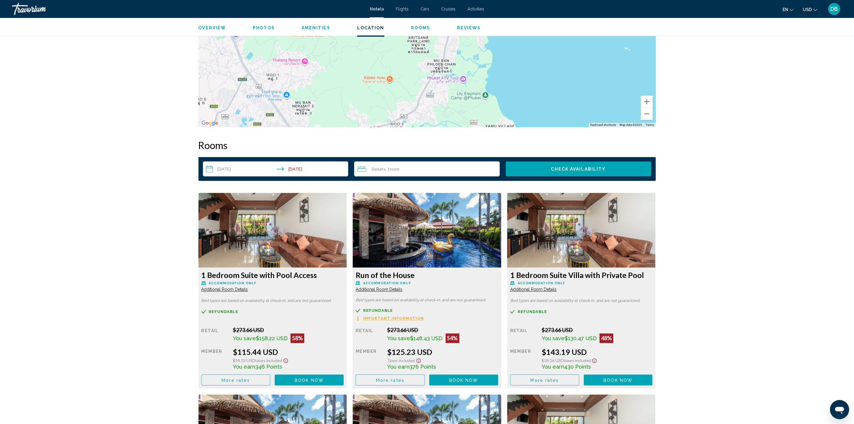
click at [250, 378] on span "More rates" at bounding box center [236, 380] width 28 height 5
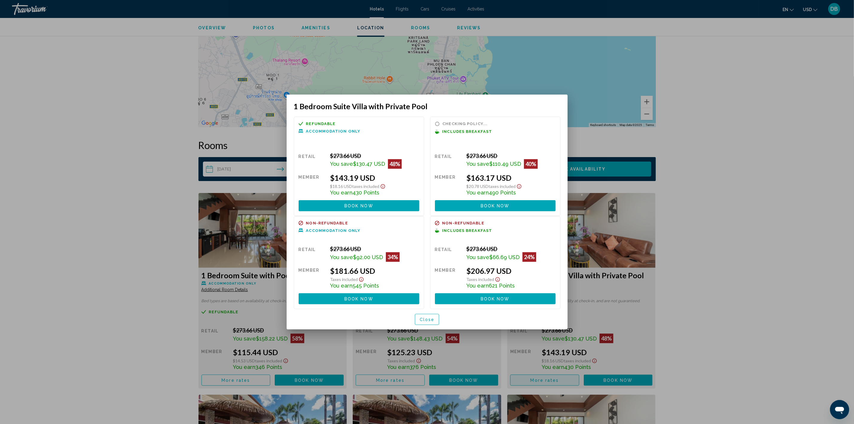
scroll to position [0, 0]
click at [428, 318] on span "Close" at bounding box center [427, 319] width 15 height 5
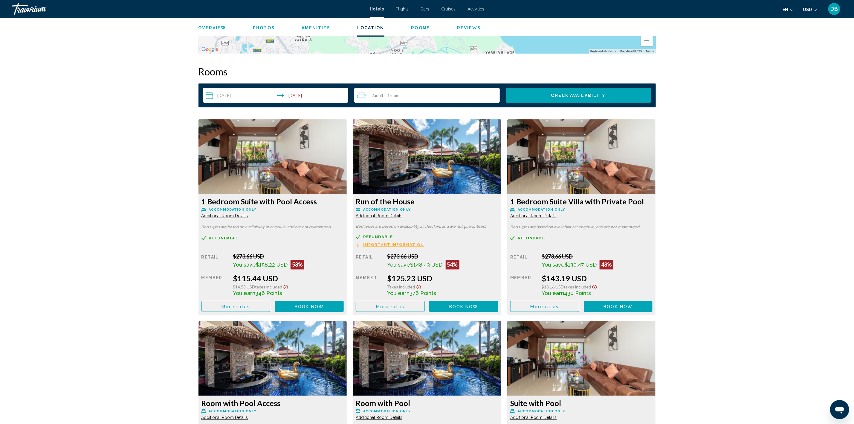
scroll to position [743, 0]
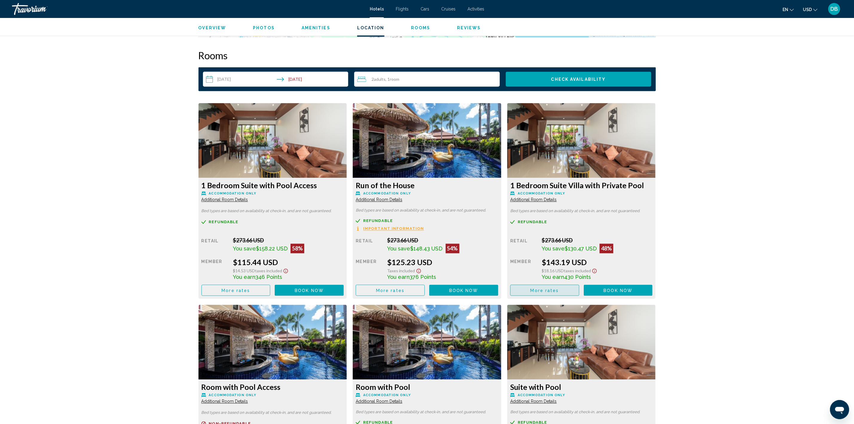
click at [545, 288] on span "More rates" at bounding box center [545, 290] width 28 height 5
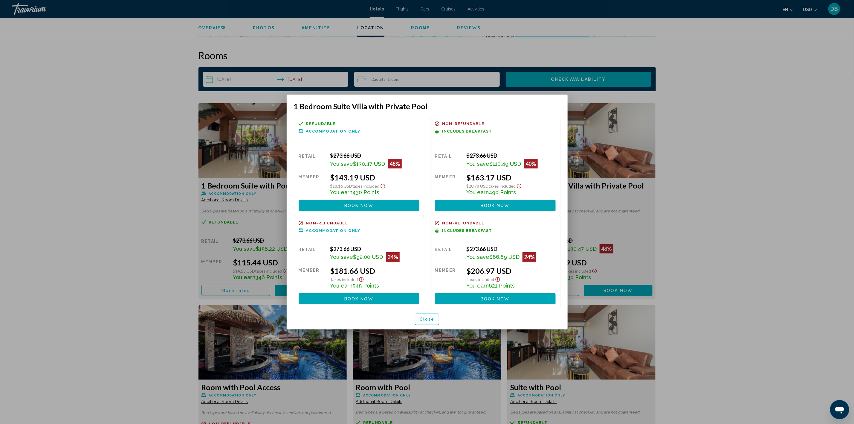
scroll to position [0, 0]
click at [134, 144] on div at bounding box center [427, 212] width 854 height 424
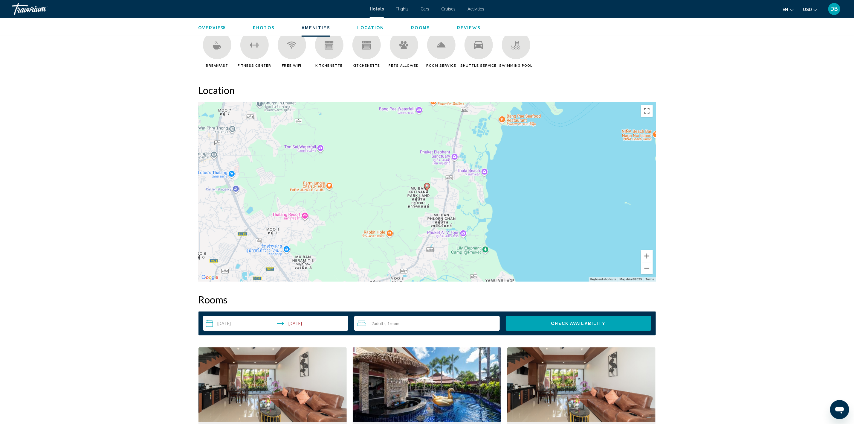
scroll to position [474, 0]
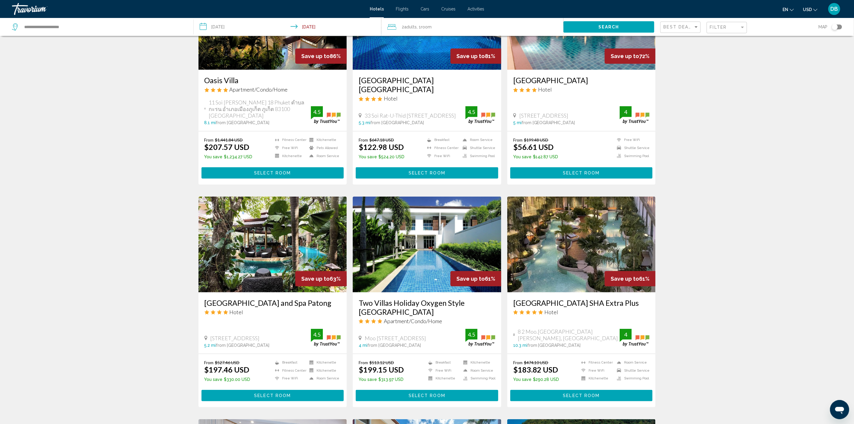
scroll to position [90, 0]
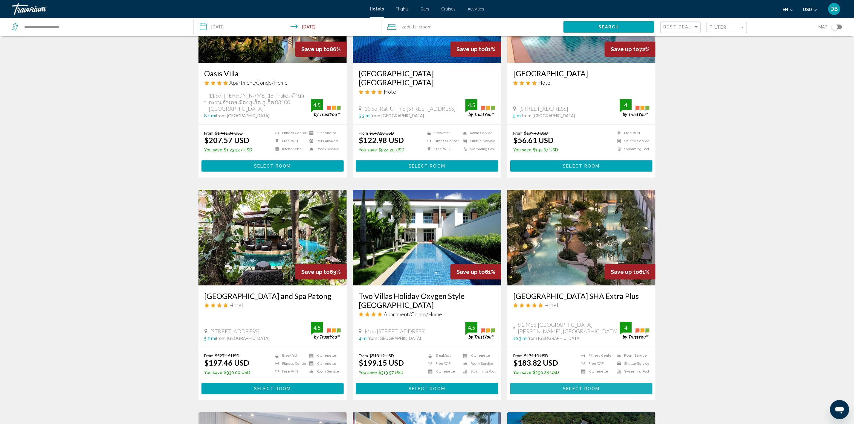
click at [567, 386] on span "Select Room" at bounding box center [581, 388] width 37 height 5
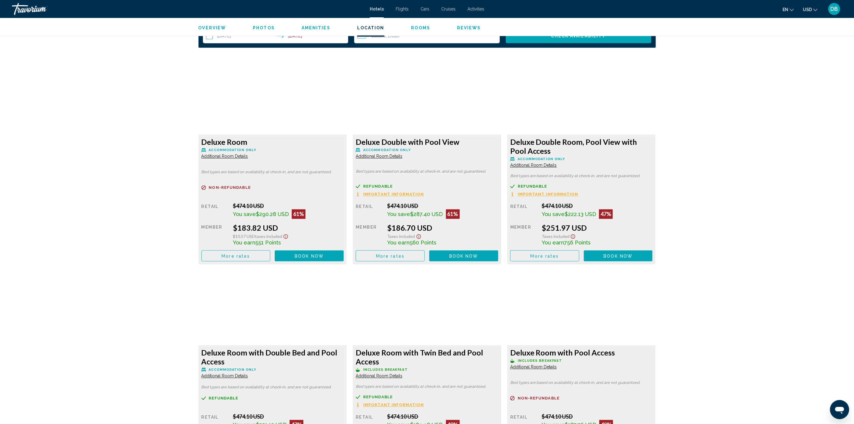
scroll to position [717, 0]
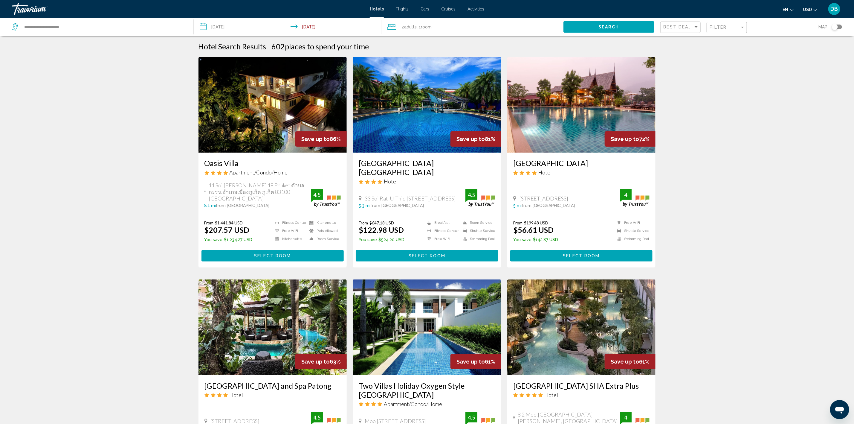
click at [582, 253] on span "Select Room" at bounding box center [581, 255] width 37 height 5
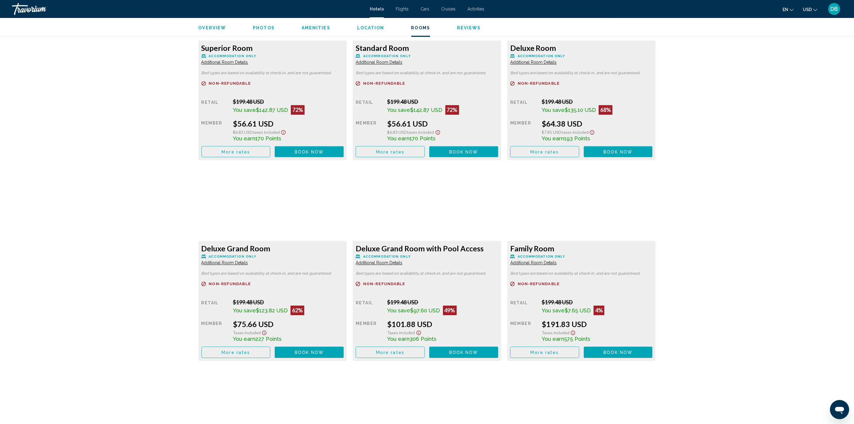
scroll to position [897, 0]
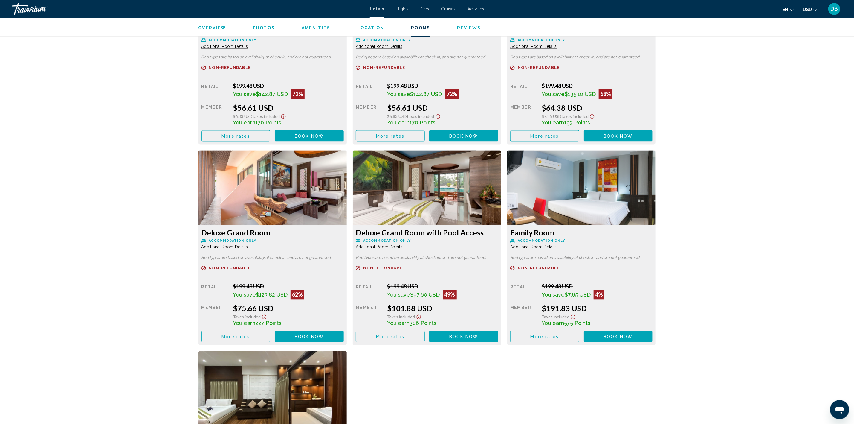
click at [250, 138] on span "More rates" at bounding box center [236, 135] width 28 height 5
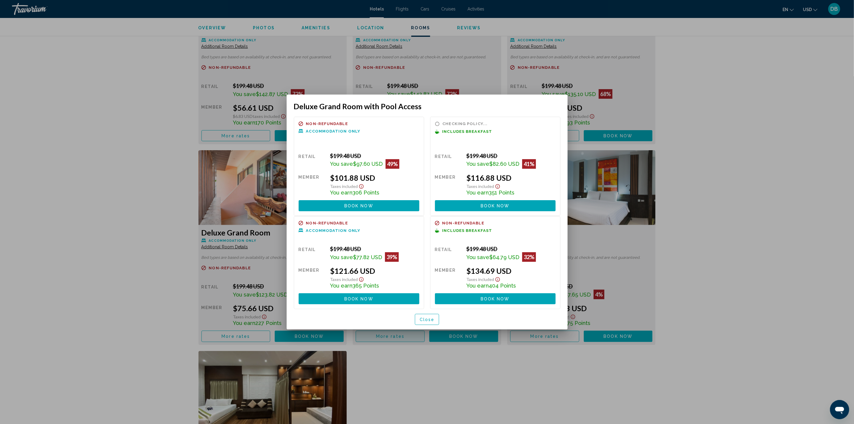
scroll to position [0, 0]
click at [428, 317] on span "Close" at bounding box center [427, 319] width 15 height 5
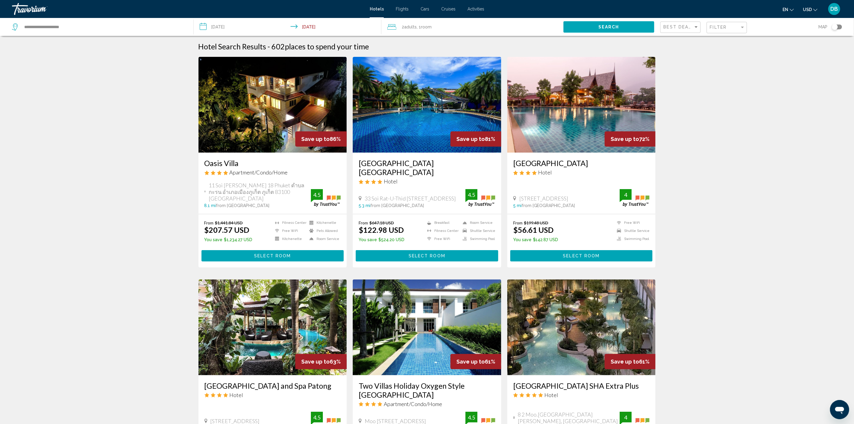
click at [424, 253] on span "Select Room" at bounding box center [427, 255] width 37 height 5
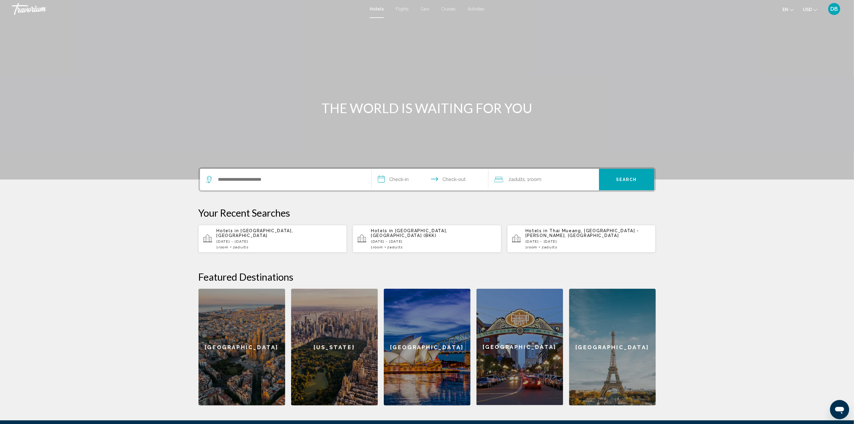
click at [250, 235] on div "Hotels in [GEOGRAPHIC_DATA], [GEOGRAPHIC_DATA] [DATE] - [DATE] 1 Room rooms 2 A…" at bounding box center [280, 238] width 126 height 21
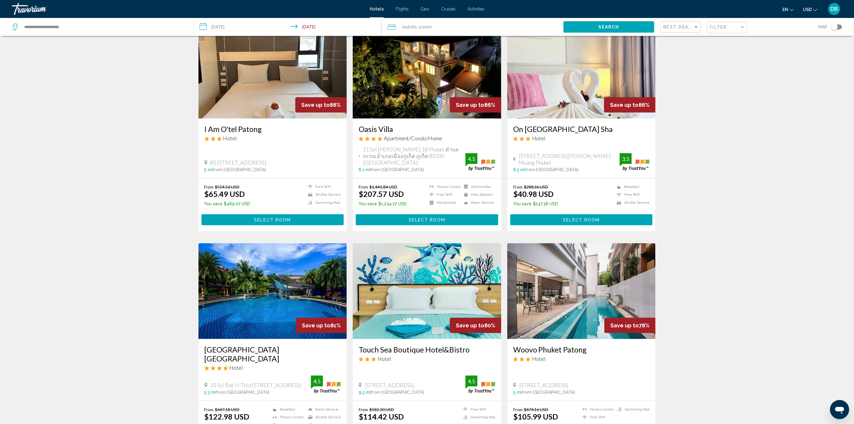
scroll to position [179, 0]
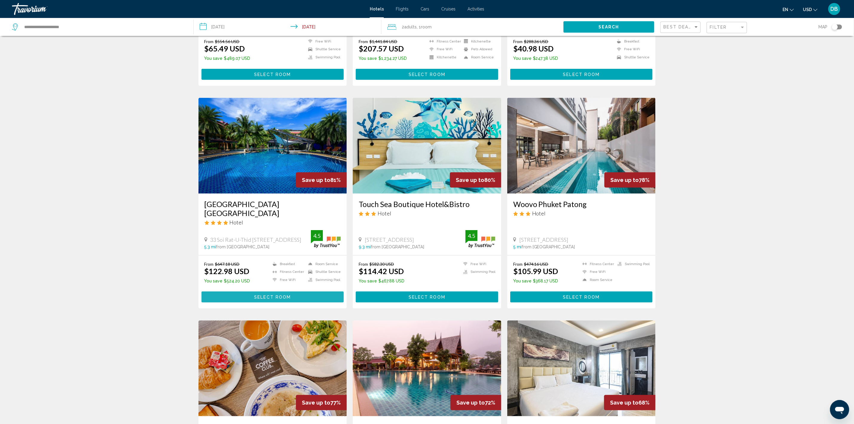
click at [271, 294] on span "Select Room" at bounding box center [272, 296] width 37 height 5
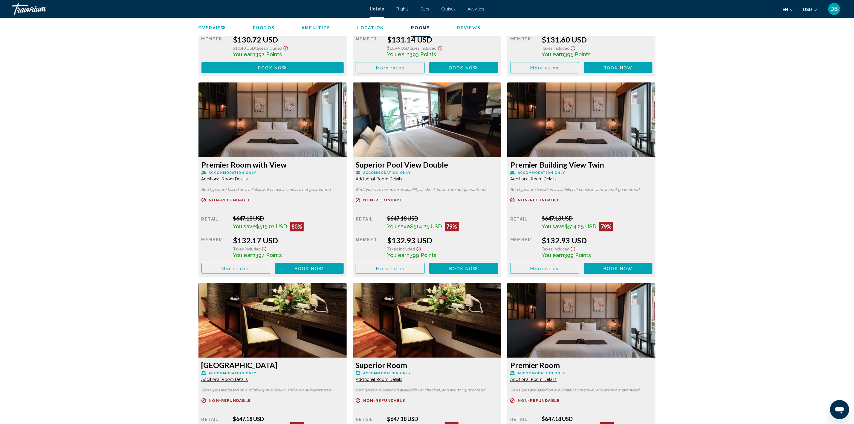
scroll to position [1166, 0]
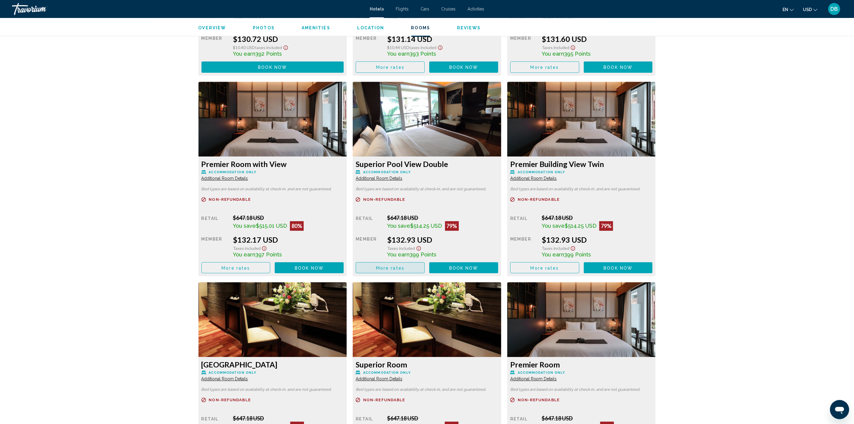
click at [392, 265] on span "More rates" at bounding box center [390, 267] width 28 height 5
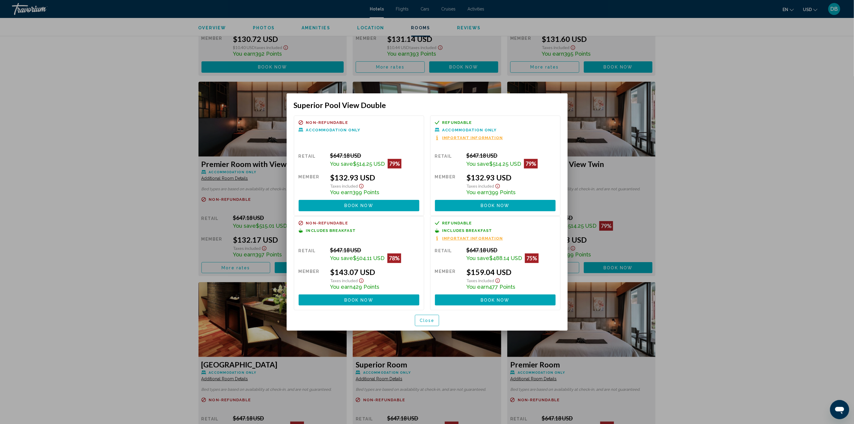
click at [177, 76] on div at bounding box center [427, 212] width 854 height 424
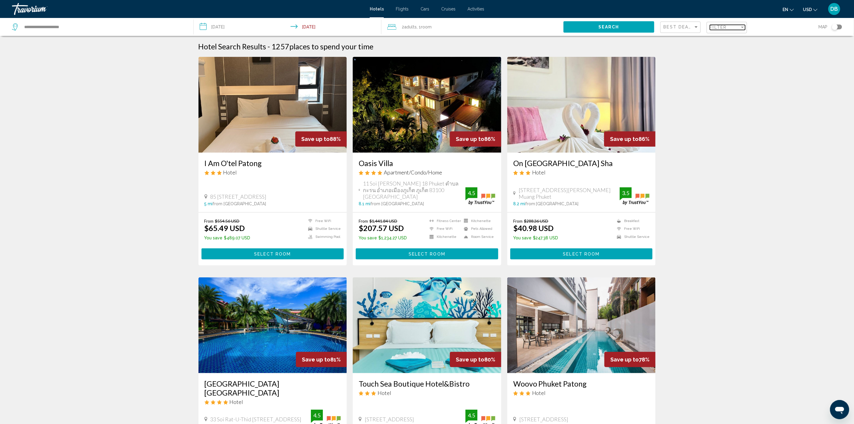
click at [724, 25] on span "Filter" at bounding box center [718, 27] width 17 height 5
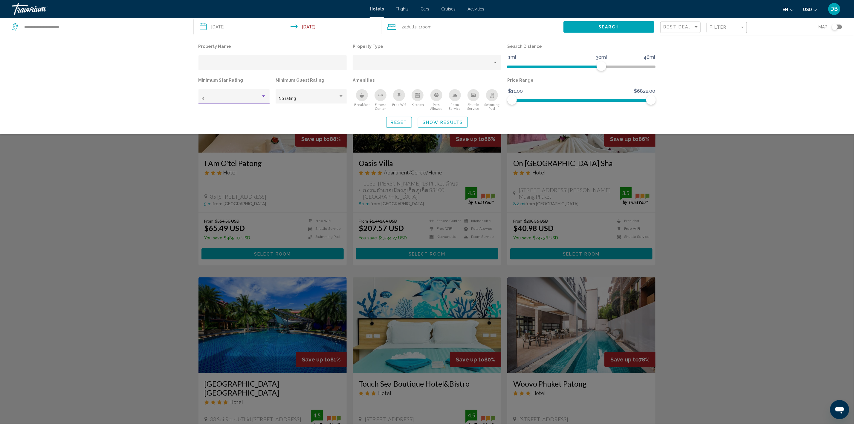
click at [265, 95] on div "Hotel Filters" at bounding box center [263, 96] width 5 height 5
click at [216, 121] on span "5" at bounding box center [233, 123] width 65 height 13
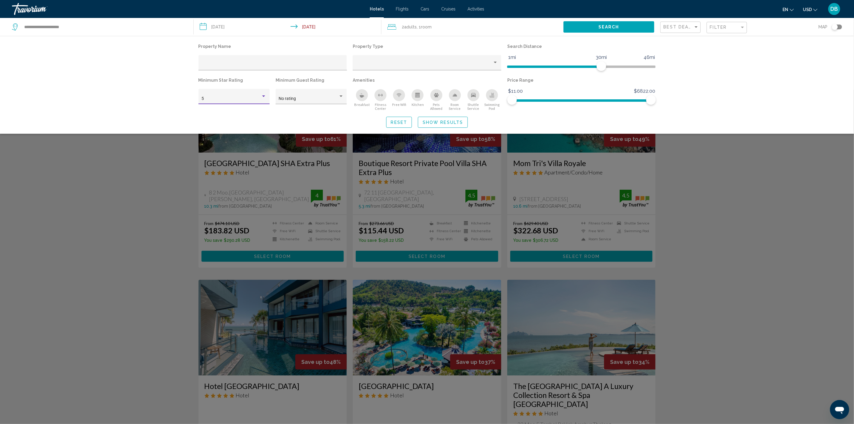
click at [141, 186] on div "Search widget" at bounding box center [427, 257] width 854 height 334
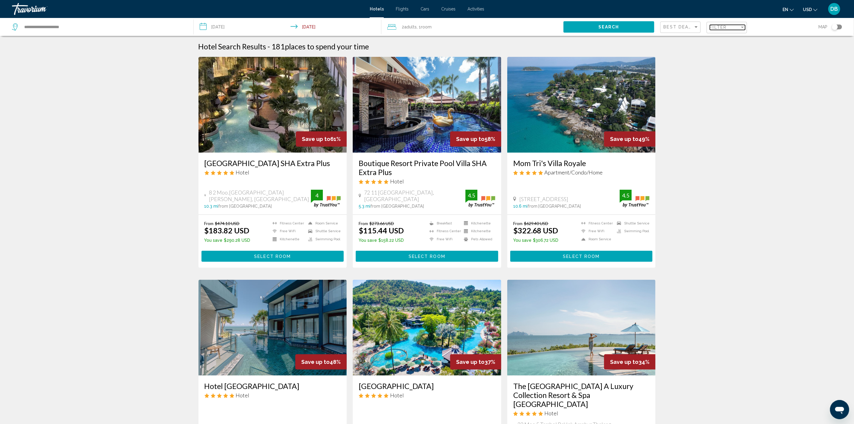
click at [727, 27] on span "Filter" at bounding box center [718, 27] width 17 height 5
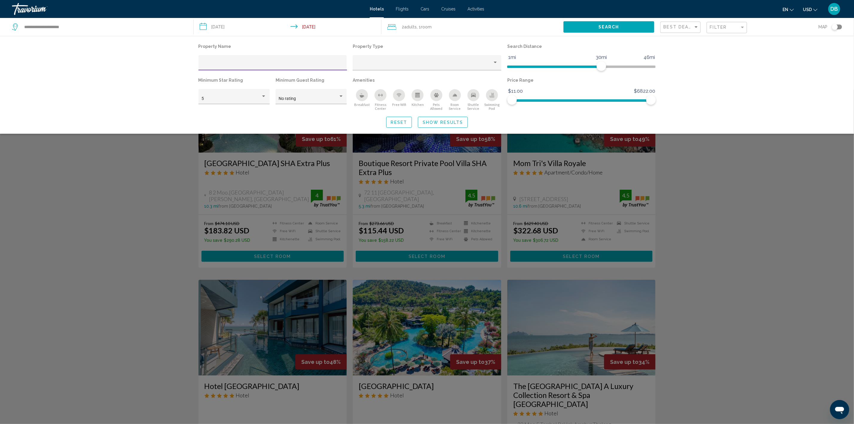
click at [400, 121] on span "Reset" at bounding box center [399, 122] width 16 height 5
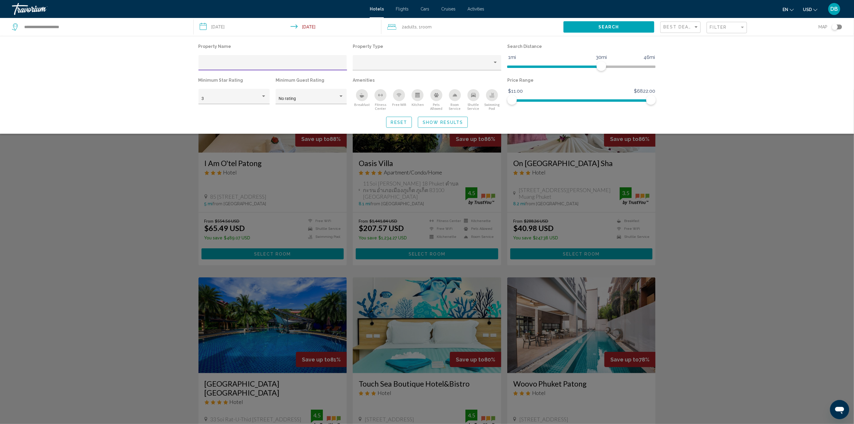
click at [282, 62] on input "Hotel Filters" at bounding box center [272, 64] width 142 height 5
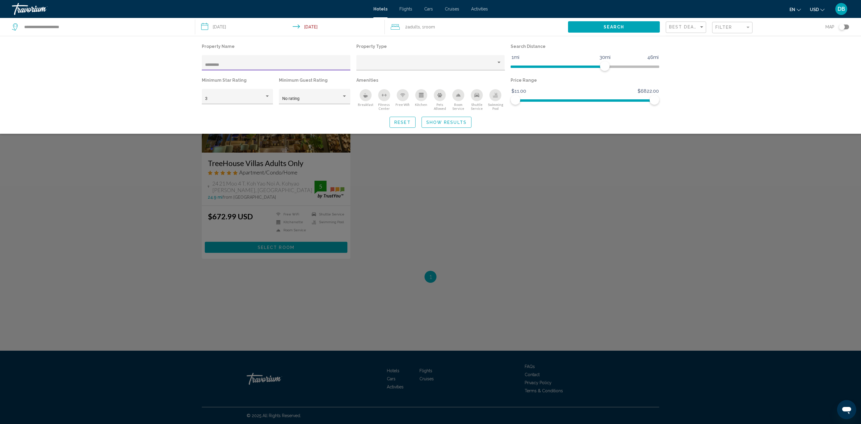
type input "*********"
click at [441, 123] on span "Show Results" at bounding box center [446, 122] width 40 height 5
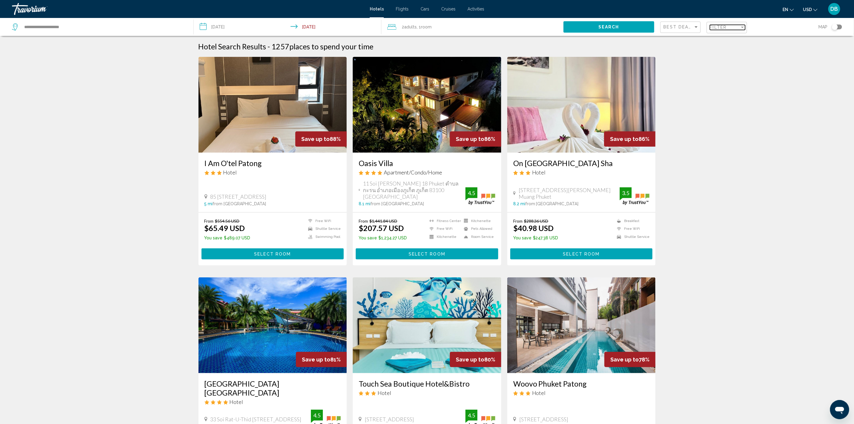
click at [725, 27] on span "Filter" at bounding box center [718, 27] width 17 height 5
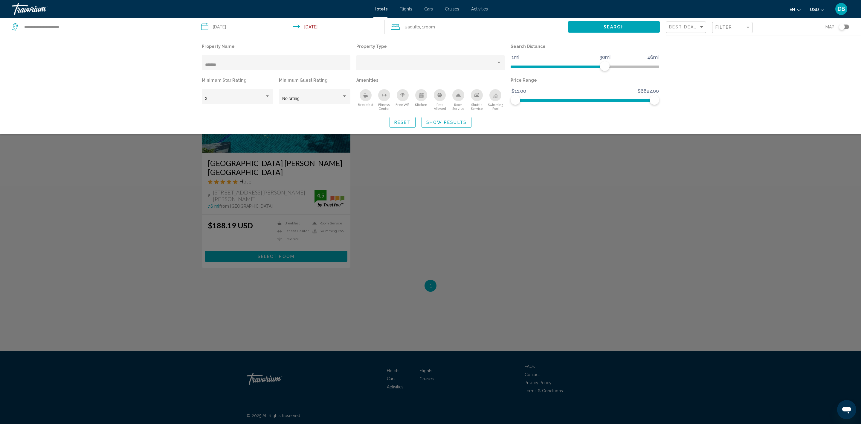
type input "*******"
click at [452, 121] on span "Show Results" at bounding box center [446, 122] width 40 height 5
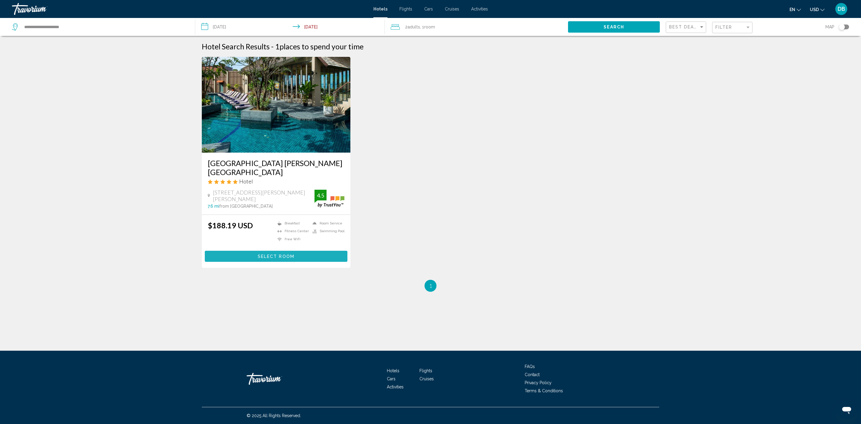
click at [268, 254] on span "Select Room" at bounding box center [276, 256] width 37 height 5
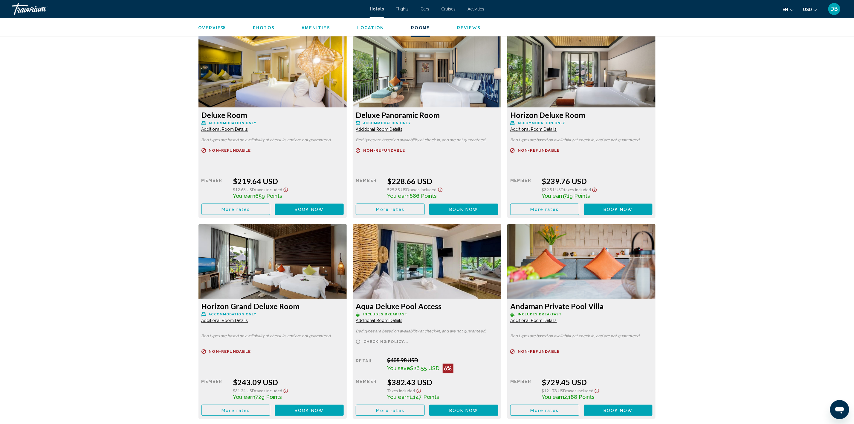
scroll to position [1031, 0]
